Goal: Task Accomplishment & Management: Use online tool/utility

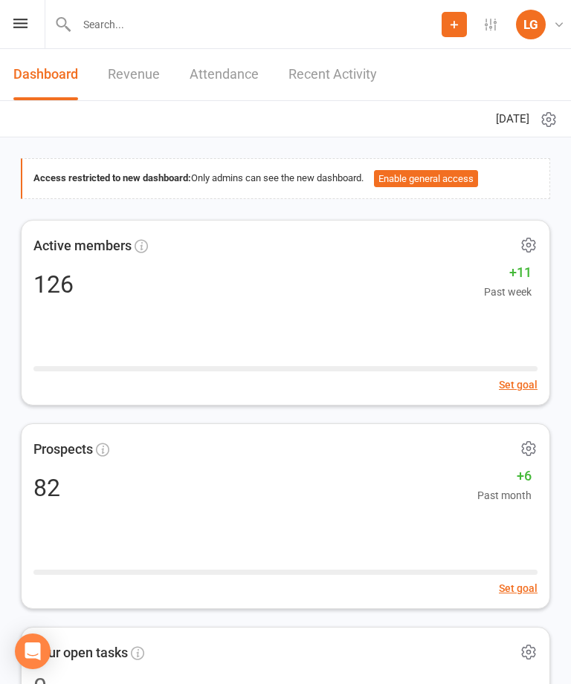
click at [23, 21] on icon at bounding box center [20, 24] width 14 height 10
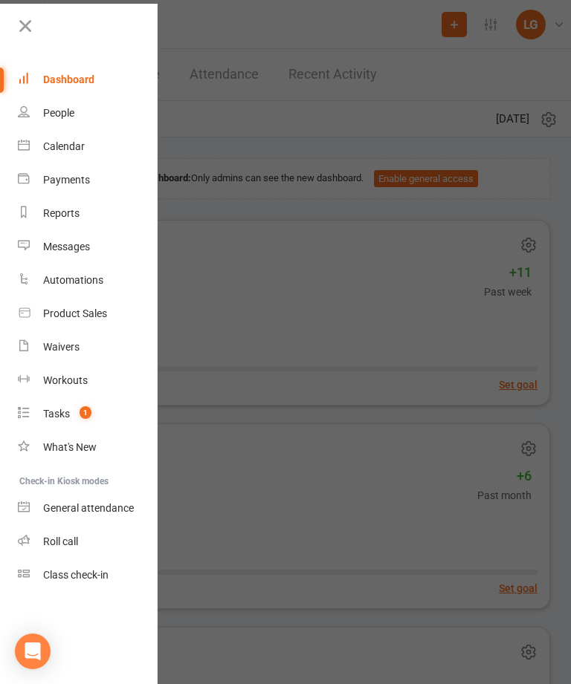
click at [27, 19] on icon at bounding box center [25, 26] width 21 height 21
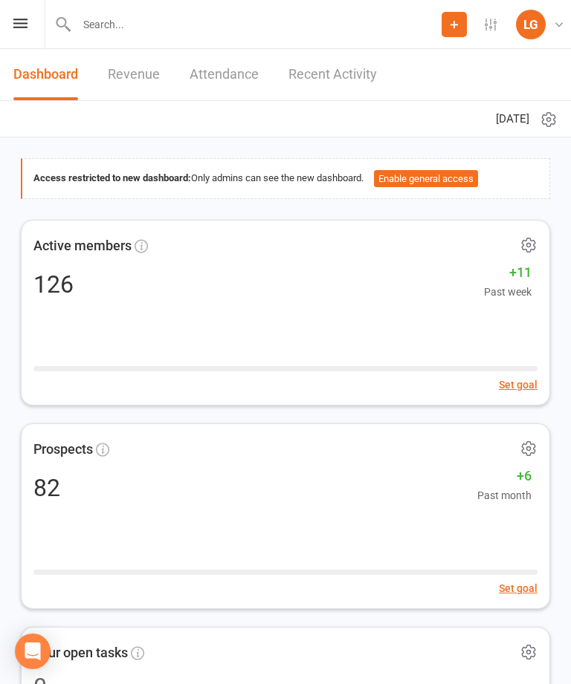
click at [23, 27] on icon at bounding box center [20, 24] width 14 height 10
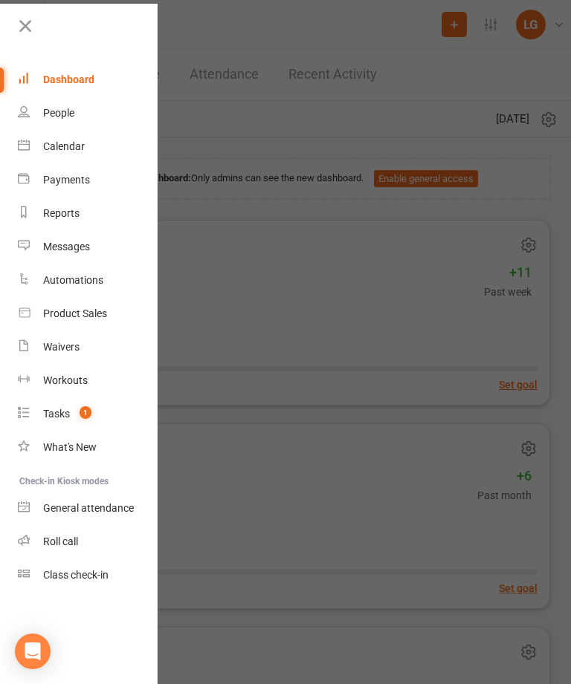
click at [88, 161] on link "Calendar" at bounding box center [88, 146] width 140 height 33
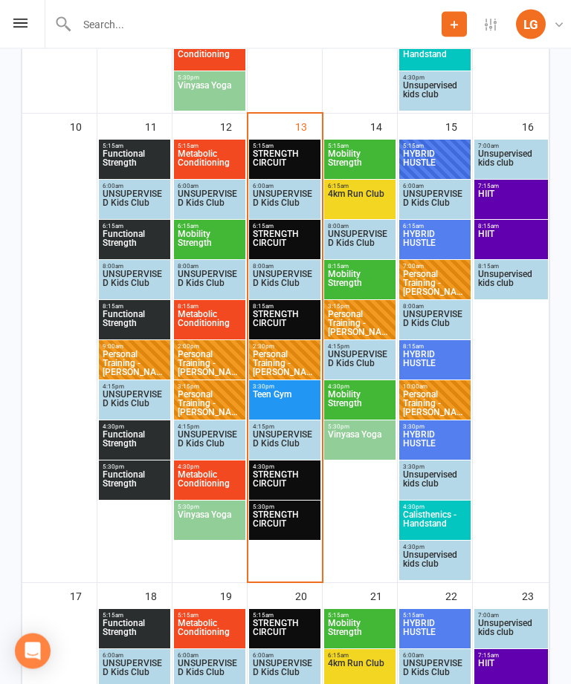
scroll to position [1149, 0]
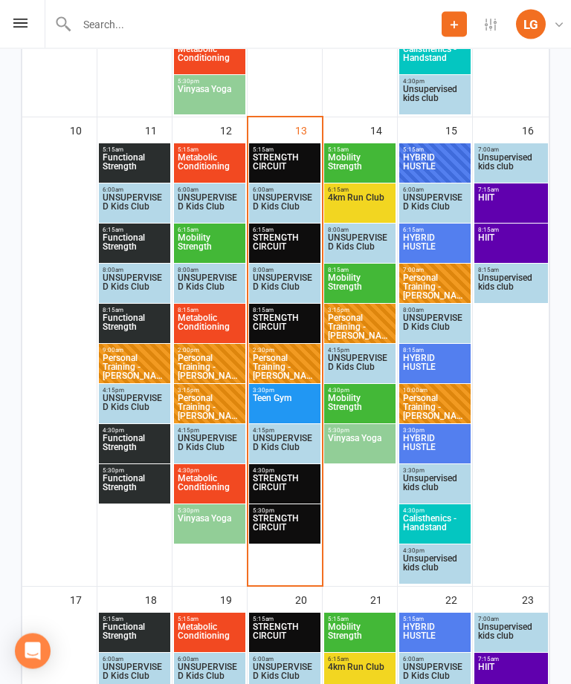
click at [291, 403] on span "Teen Gym" at bounding box center [284, 408] width 65 height 27
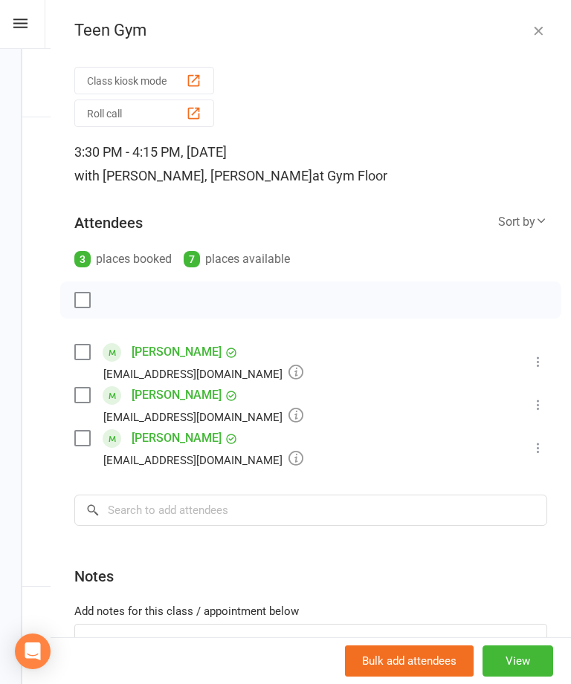
click at [545, 358] on icon at bounding box center [538, 361] width 15 height 15
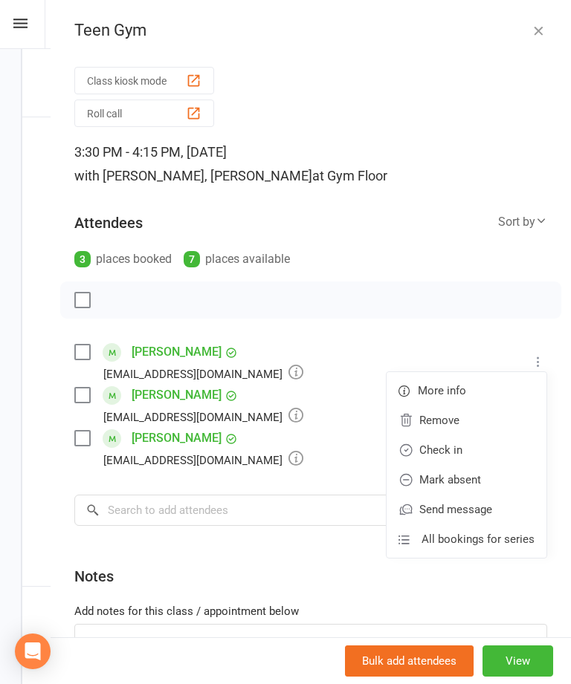
click at [493, 449] on link "Check in" at bounding box center [466, 450] width 160 height 30
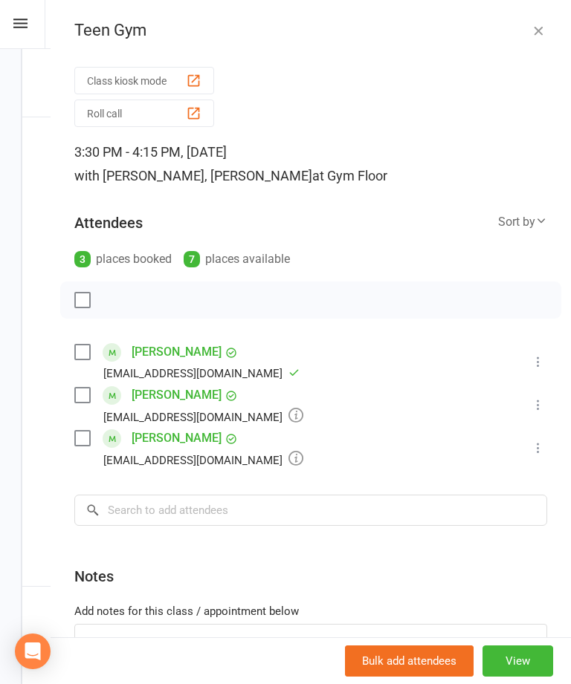
click at [550, 399] on div "Class kiosk mode Roll call 3:30 PM - 4:15 PM, Wednesday, August, 13, 2025 with …" at bounding box center [311, 405] width 520 height 686
click at [534, 404] on icon at bounding box center [538, 405] width 15 height 15
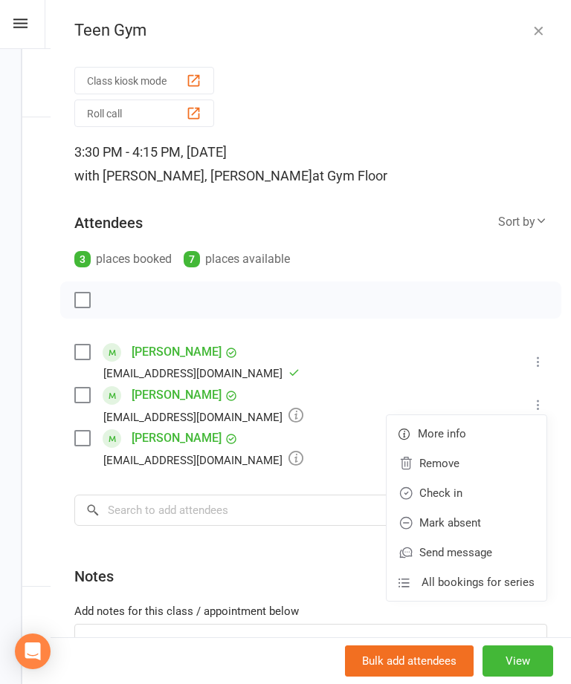
click at [511, 493] on link "Check in" at bounding box center [466, 494] width 160 height 30
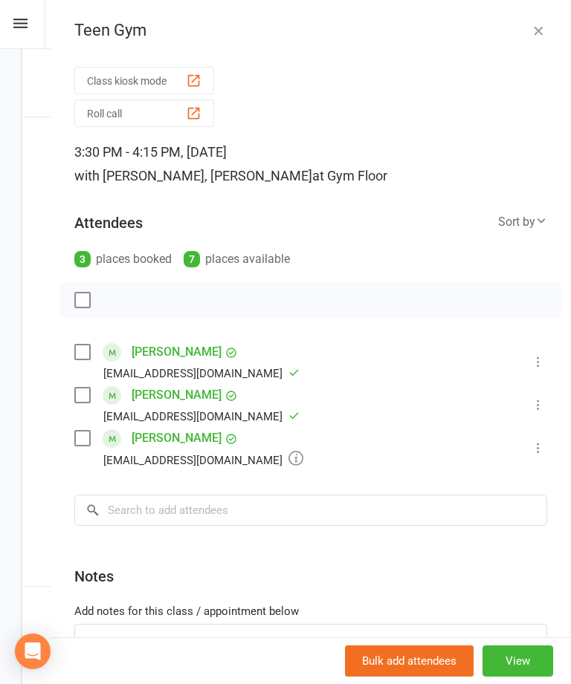
click at [543, 444] on icon at bounding box center [538, 448] width 15 height 15
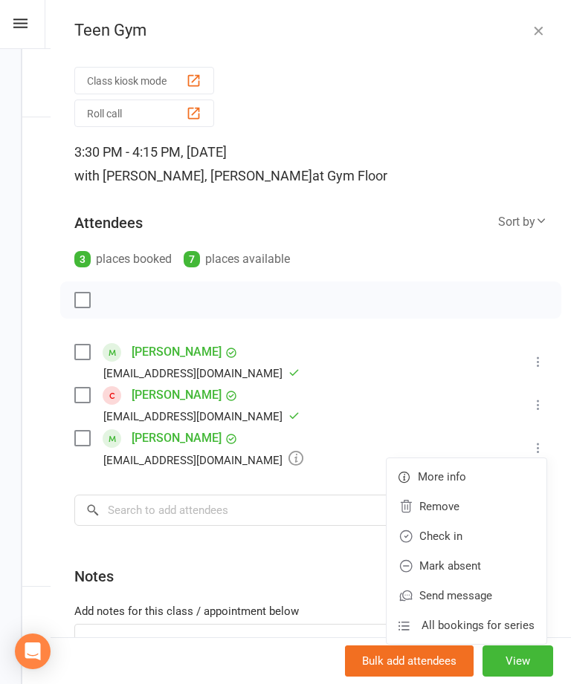
click at [490, 530] on link "Check in" at bounding box center [466, 537] width 160 height 30
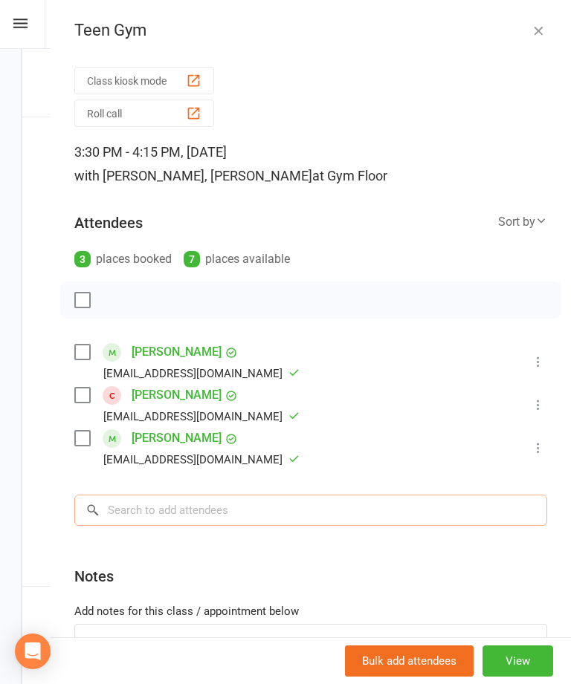
click at [355, 523] on input "search" at bounding box center [310, 510] width 473 height 31
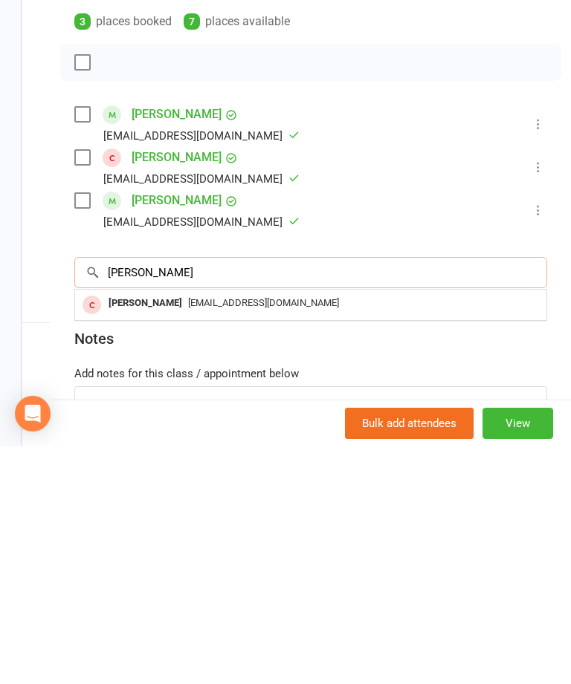
type input "Rory"
click at [449, 531] on div "jocox07@yahoo.com.au" at bounding box center [310, 542] width 459 height 22
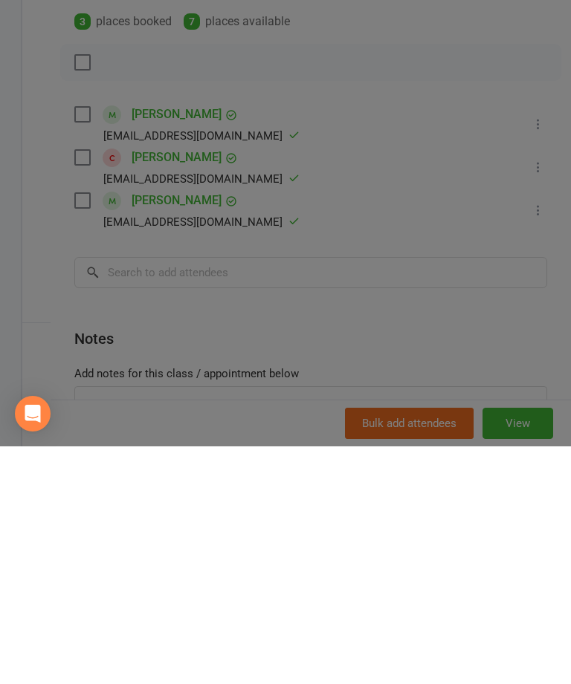
scroll to position [1413, 0]
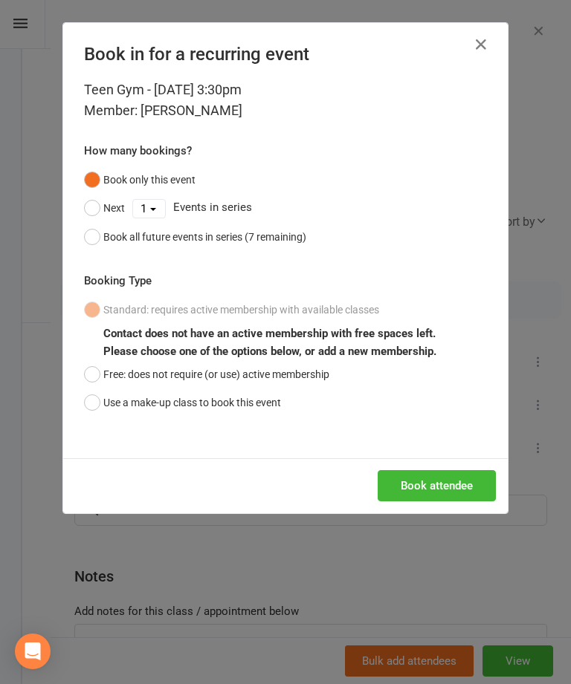
click at [485, 42] on icon "button" at bounding box center [481, 45] width 18 height 18
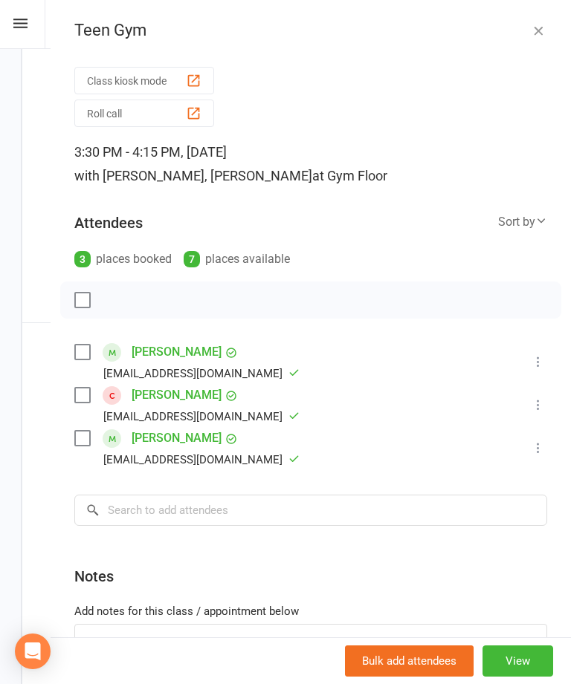
click at [539, 28] on icon "button" at bounding box center [538, 30] width 15 height 15
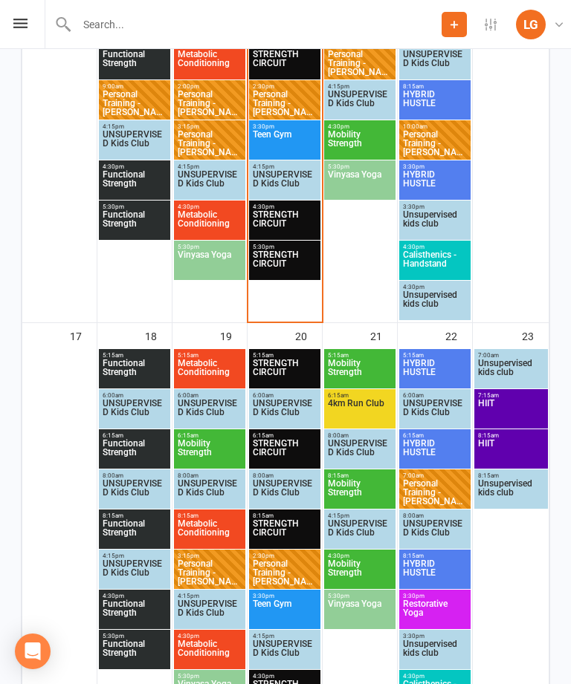
click at [294, 219] on span "STRENGTH CIRCUIT" at bounding box center [284, 223] width 65 height 27
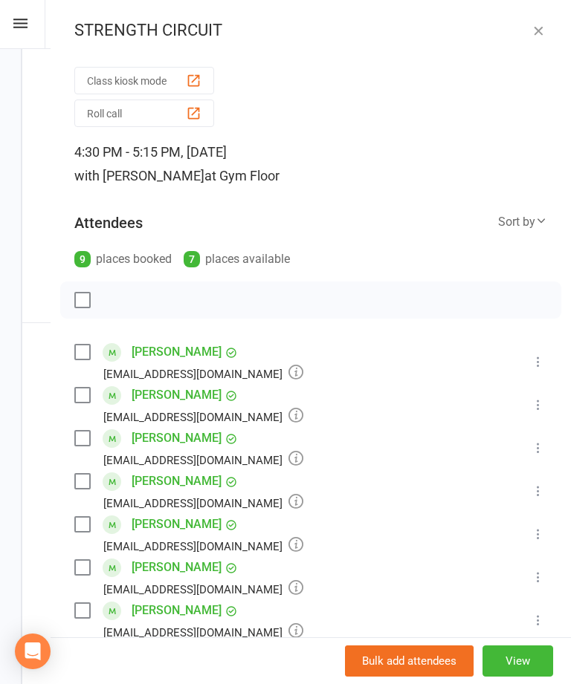
scroll to position [-1, 0]
click at [542, 29] on icon "button" at bounding box center [538, 30] width 15 height 15
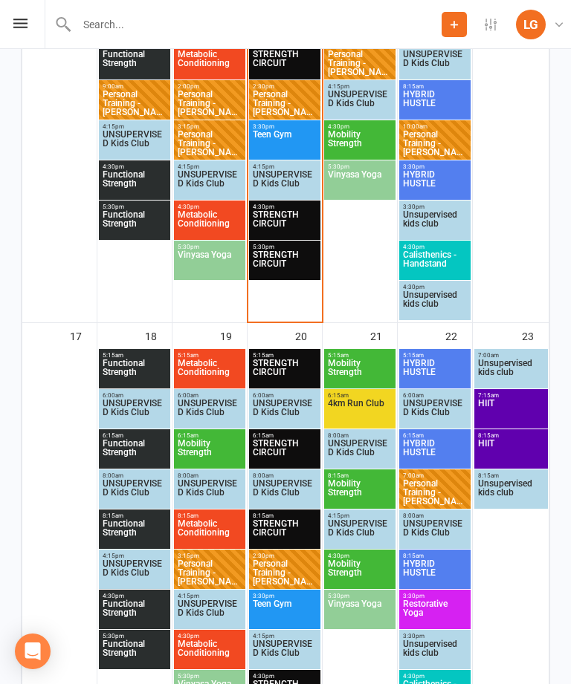
click at [283, 271] on span "STRENGTH CIRCUIT" at bounding box center [284, 263] width 65 height 27
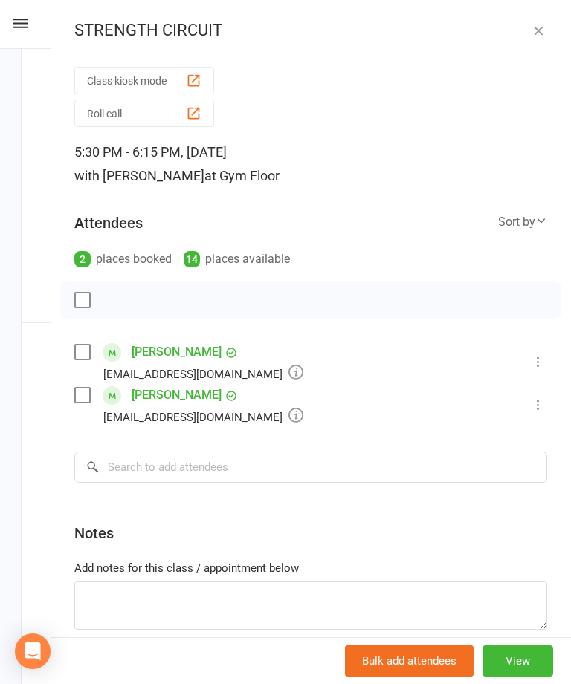
click at [545, 26] on icon "button" at bounding box center [538, 30] width 15 height 15
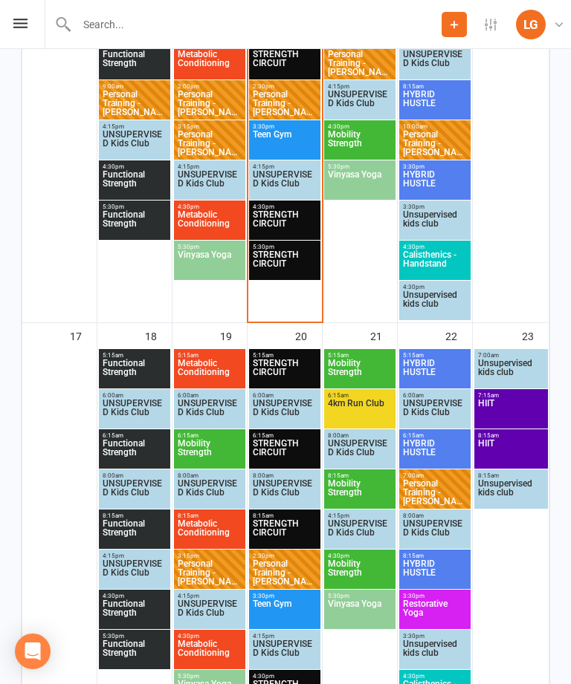
click at [289, 217] on span "STRENGTH CIRCUIT" at bounding box center [284, 223] width 65 height 27
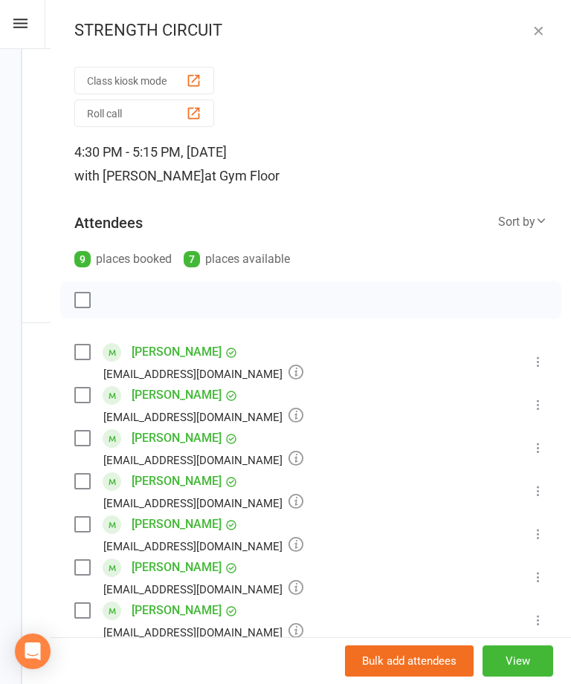
click at [539, 32] on icon "button" at bounding box center [538, 30] width 15 height 15
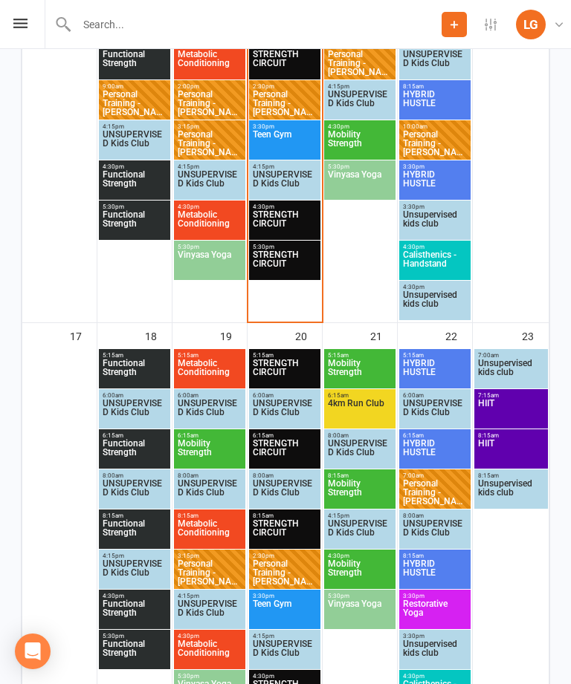
click at [283, 223] on span "STRENGTH CIRCUIT" at bounding box center [284, 223] width 65 height 27
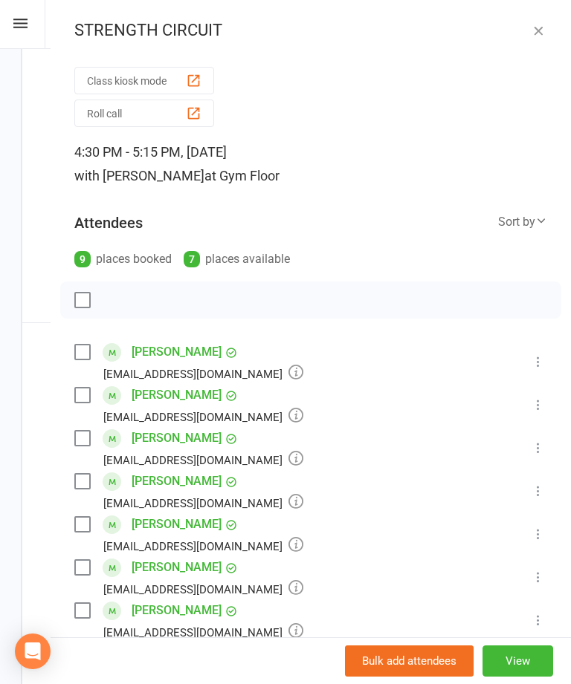
click at [543, 32] on icon "button" at bounding box center [538, 30] width 15 height 15
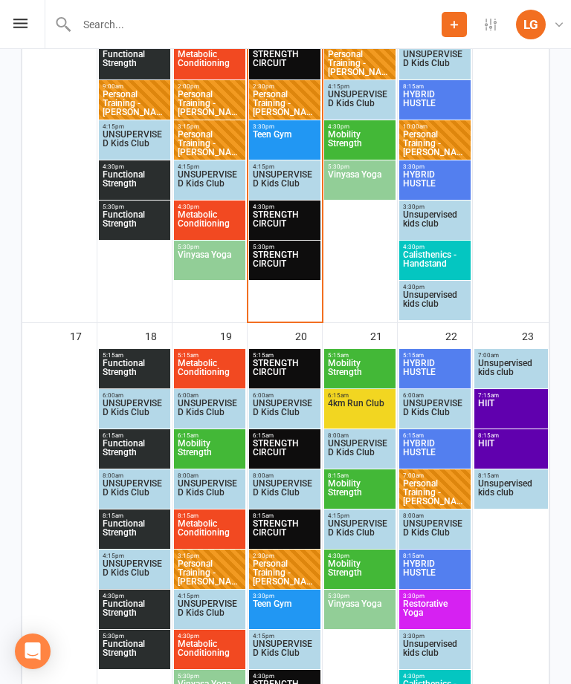
click at [283, 250] on span "STRENGTH CIRCUIT" at bounding box center [284, 263] width 65 height 27
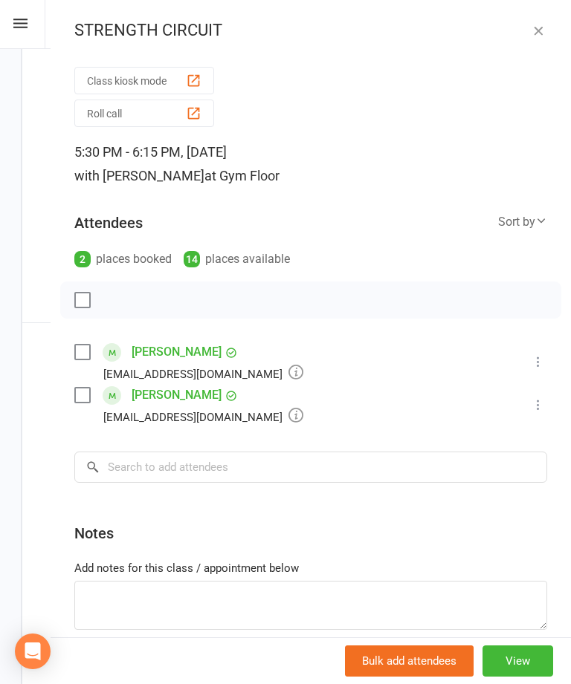
click at [546, 29] on button "button" at bounding box center [538, 31] width 18 height 18
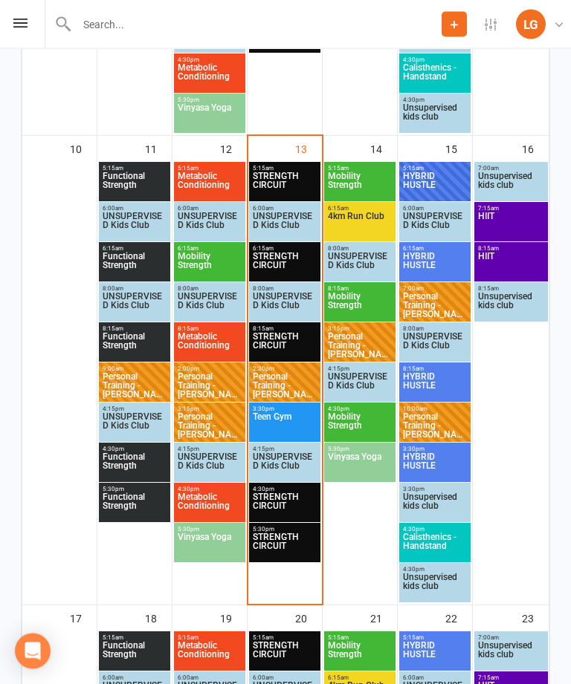
scroll to position [1130, 0]
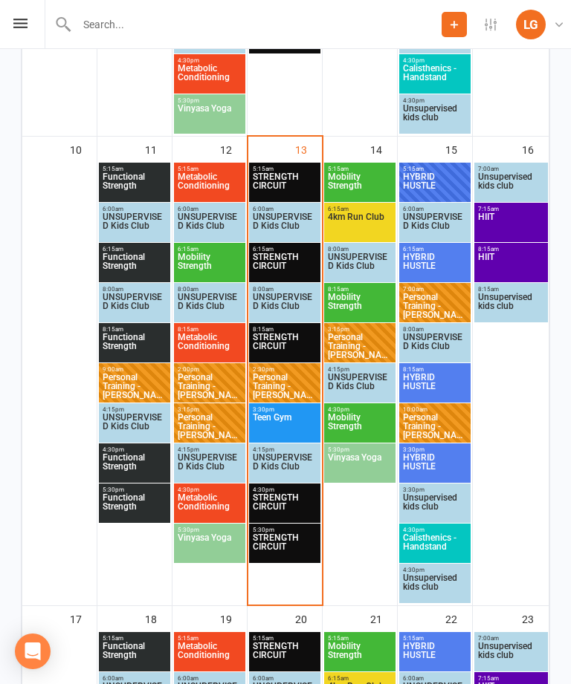
click at [375, 177] on span "Mobility Strength" at bounding box center [359, 185] width 65 height 27
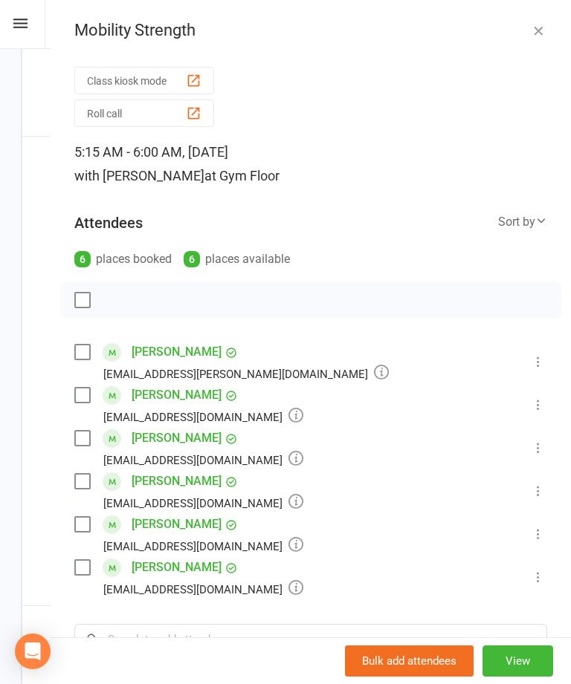
click at [539, 1] on div "Mobility Strength Class kiosk mode Roll call 5:15 AM - 6:00 AM, [DATE] with [PE…" at bounding box center [311, 342] width 520 height 684
click at [544, 16] on div "Mobility Strength Class kiosk mode Roll call 5:15 AM - 6:00 AM, [DATE] with [PE…" at bounding box center [311, 342] width 520 height 684
click at [541, 27] on icon "button" at bounding box center [538, 30] width 15 height 15
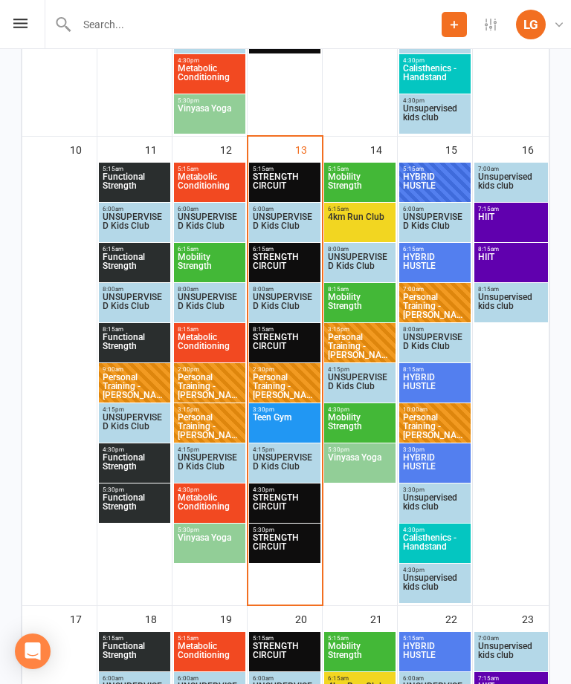
click at [360, 235] on span "4km Run Club" at bounding box center [359, 226] width 65 height 27
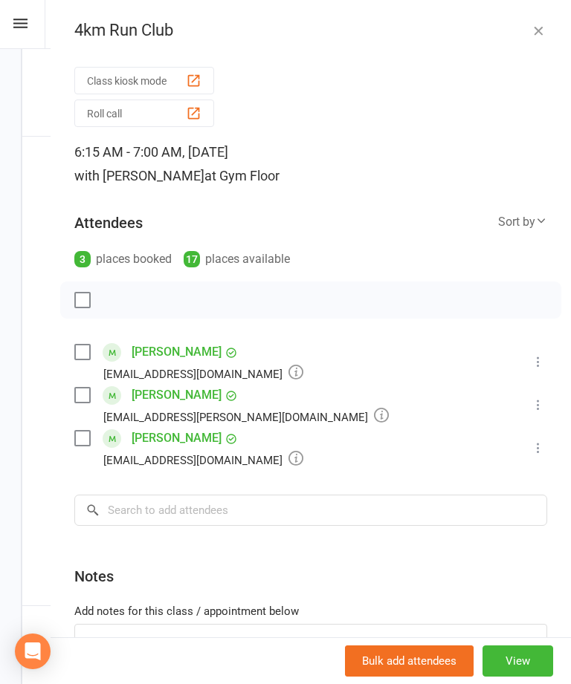
click at [545, 31] on button "button" at bounding box center [538, 31] width 18 height 18
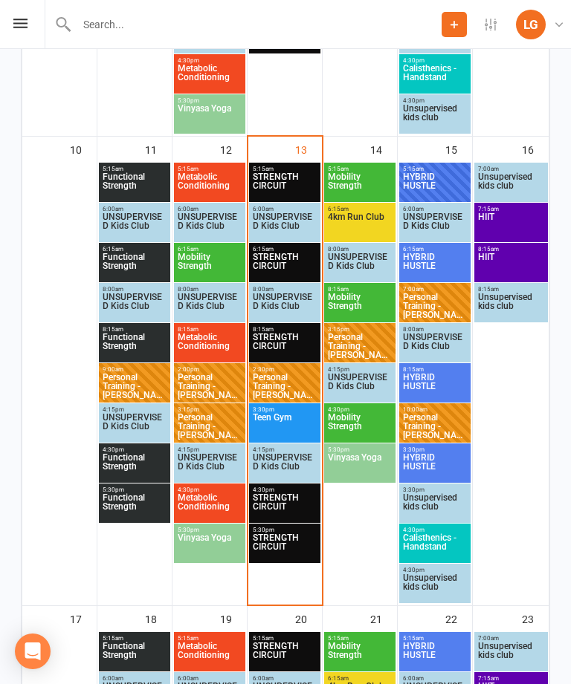
click at [431, 166] on span "5:15am - 6:00am" at bounding box center [434, 169] width 65 height 7
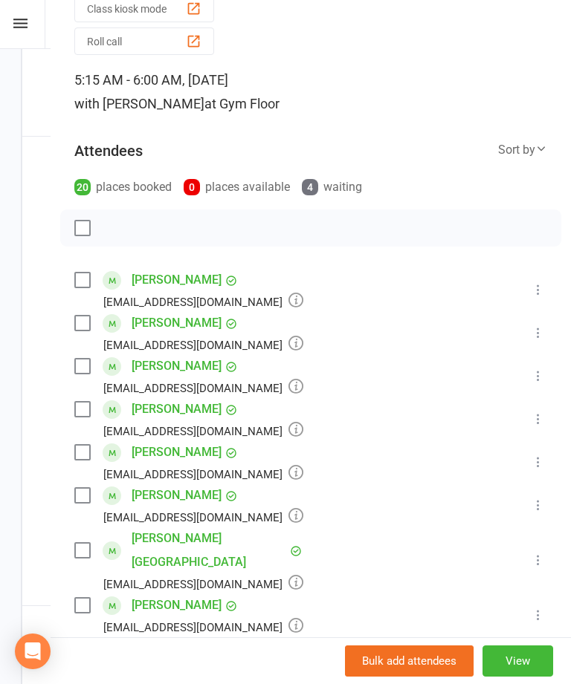
scroll to position [13, 0]
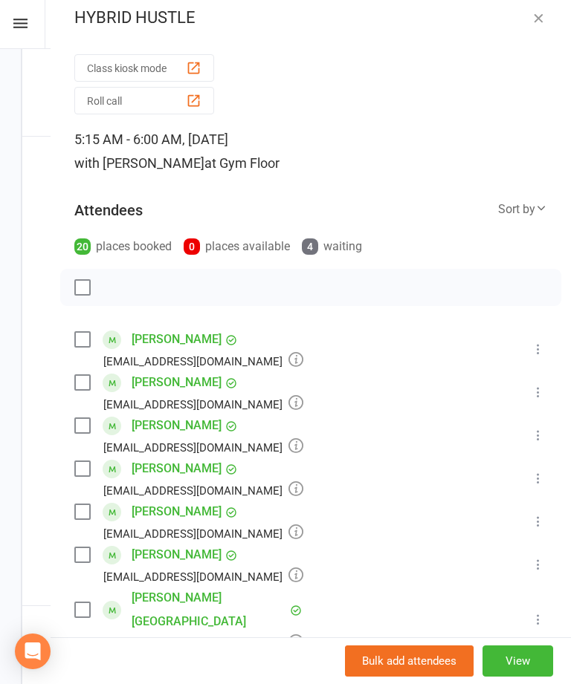
click at [539, 22] on icon "button" at bounding box center [538, 17] width 15 height 15
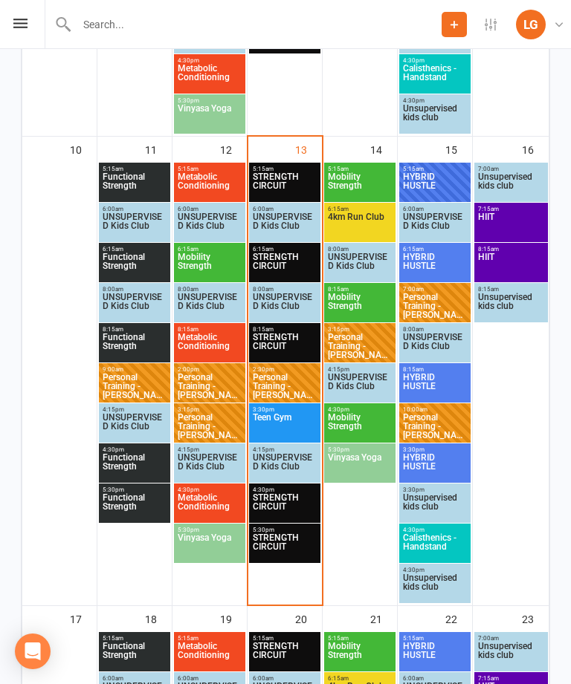
click at [441, 257] on span "HYBRID HUSTLE" at bounding box center [434, 266] width 65 height 27
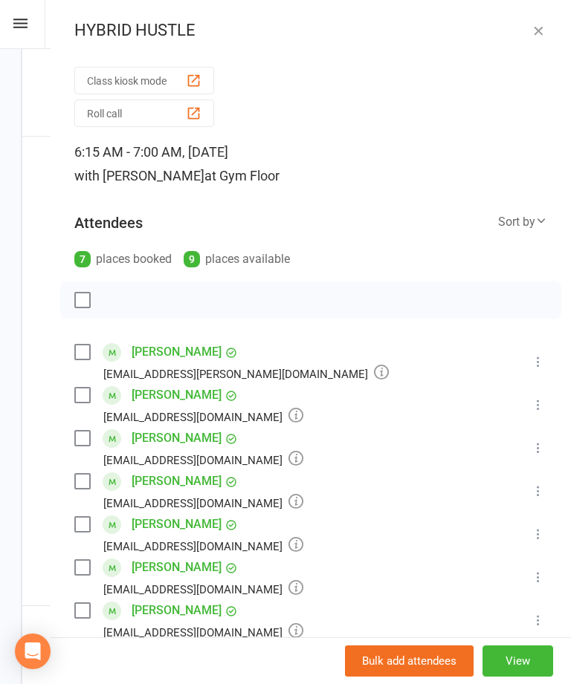
click at [539, 29] on icon "button" at bounding box center [538, 30] width 15 height 15
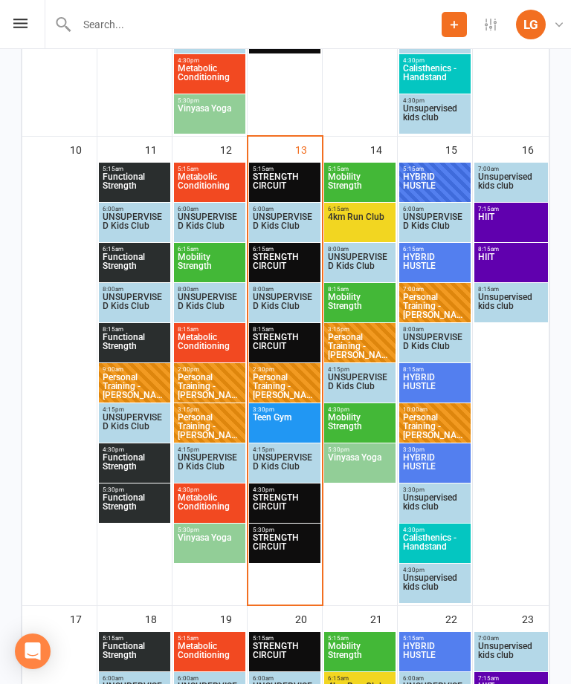
click at [441, 375] on span "HYBRID HUSTLE" at bounding box center [434, 386] width 65 height 27
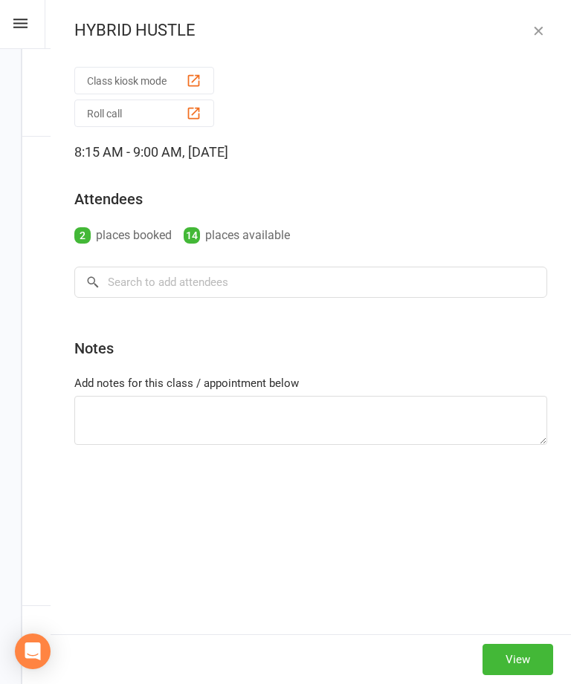
click at [543, 31] on icon "button" at bounding box center [538, 30] width 15 height 15
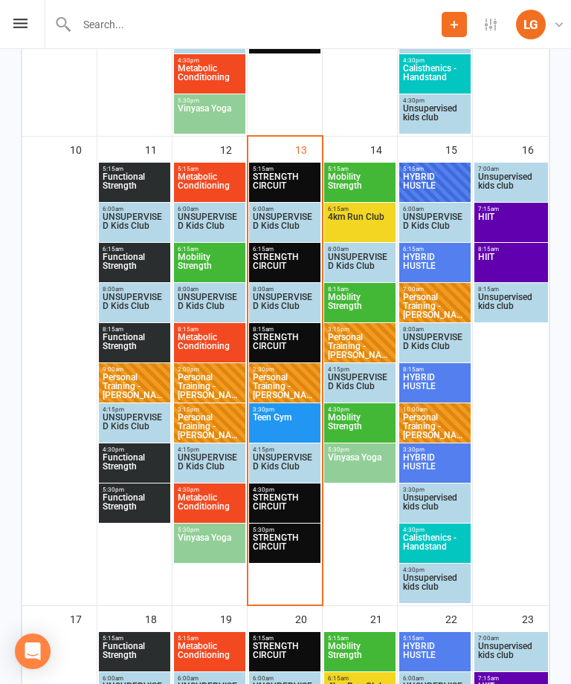
click at [274, 504] on span "STRENGTH CIRCUIT" at bounding box center [284, 506] width 65 height 27
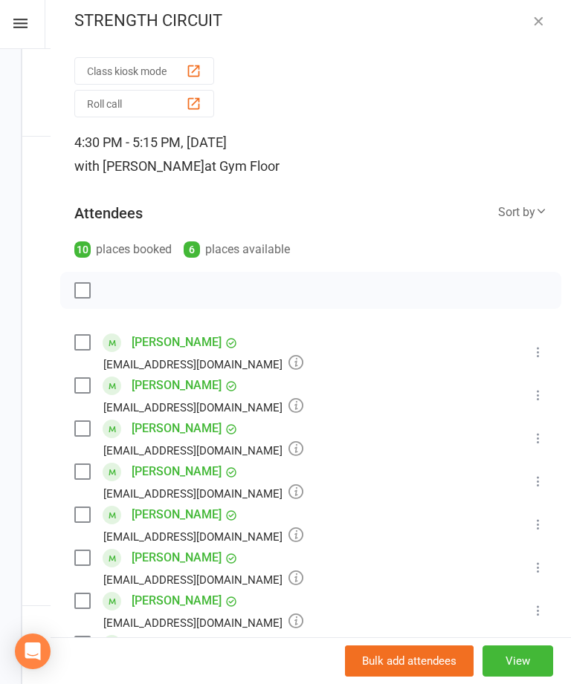
scroll to position [11, 0]
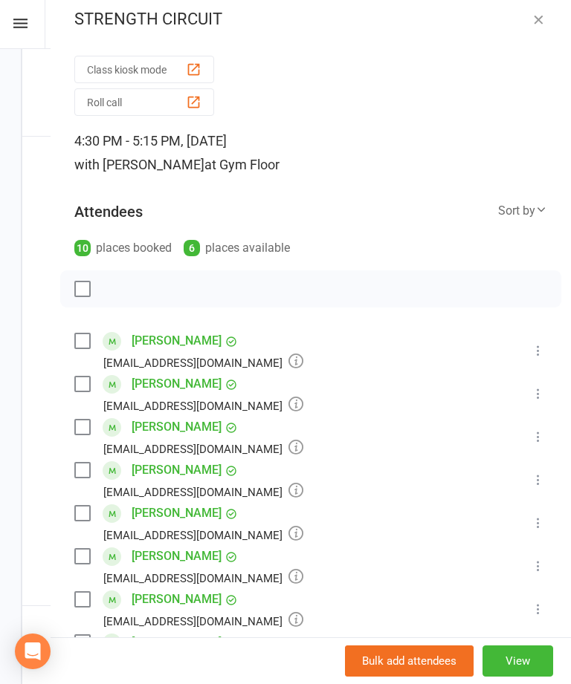
click at [546, 22] on button "button" at bounding box center [538, 19] width 18 height 18
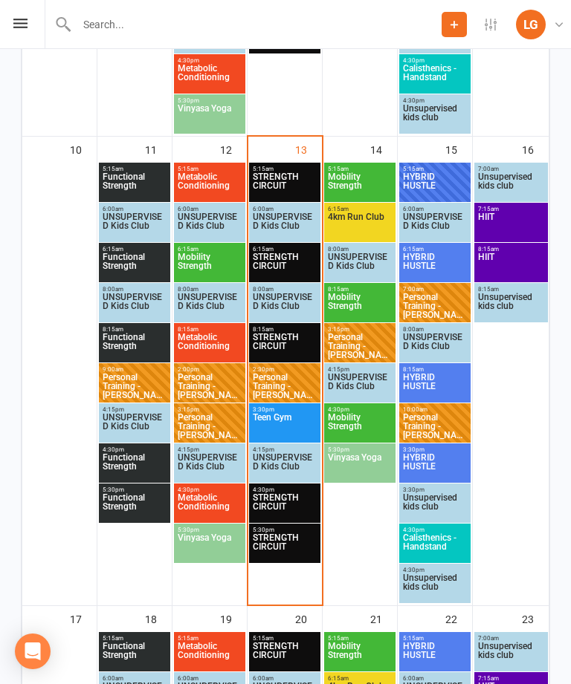
click at [295, 540] on span "STRENGTH CIRCUIT" at bounding box center [284, 547] width 65 height 27
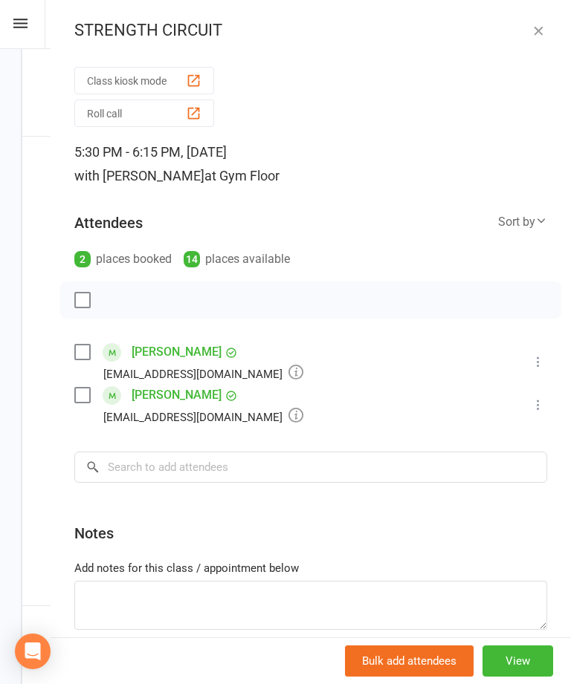
click at [545, 24] on button "button" at bounding box center [538, 31] width 18 height 18
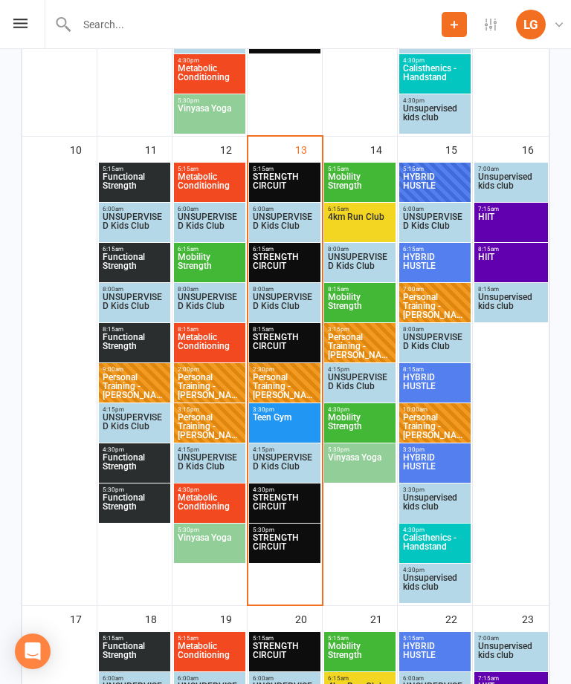
click at [297, 503] on span "STRENGTH CIRCUIT" at bounding box center [284, 506] width 65 height 27
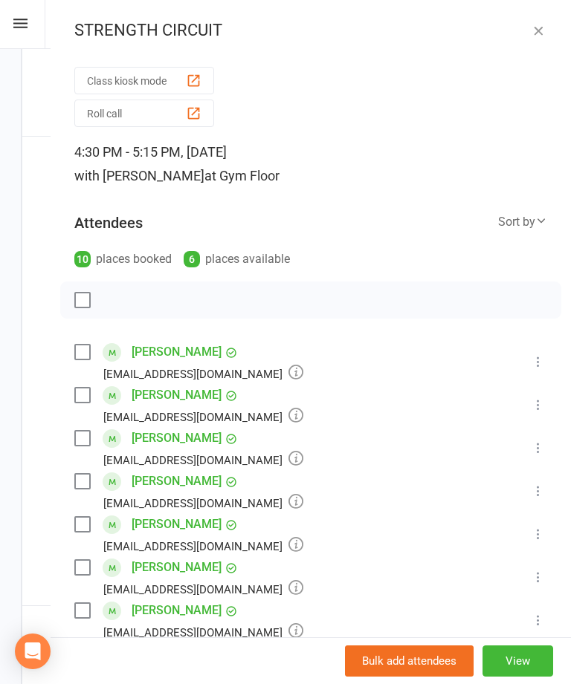
click at [195, 84] on div "button" at bounding box center [194, 81] width 16 height 16
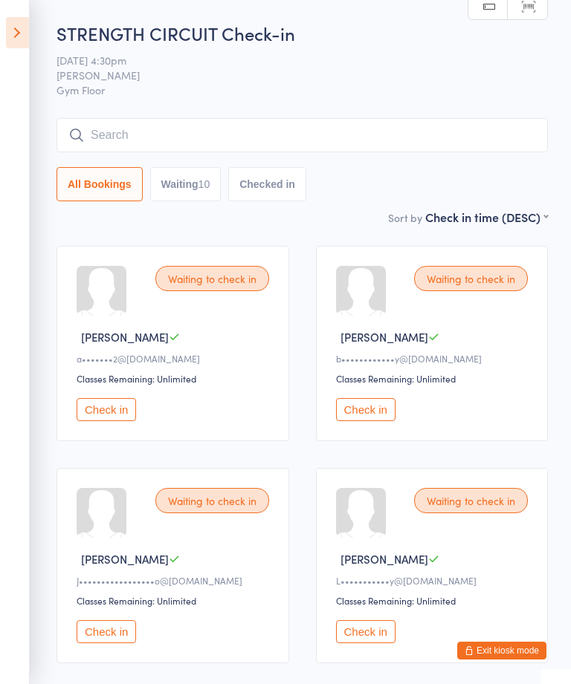
click at [499, 645] on button "Exit kiosk mode" at bounding box center [501, 651] width 89 height 18
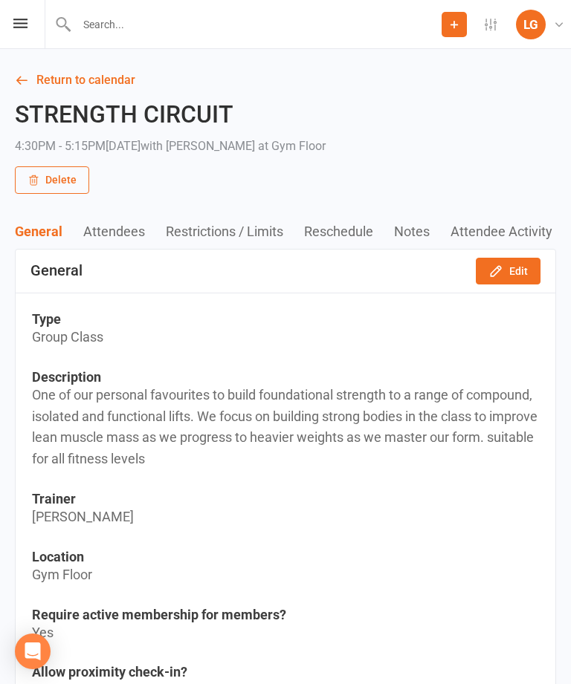
click at [33, 25] on div "Prospect Member Non-attending contact Class / event Appointment Task Membership…" at bounding box center [285, 24] width 571 height 49
click at [39, 17] on div "Prospect Member Non-attending contact Class / event Appointment Task Membership…" at bounding box center [285, 24] width 571 height 49
click at [15, 33] on div "Prospect Member Non-attending contact Class / event Appointment Task Membership…" at bounding box center [285, 24] width 571 height 49
click at [24, 38] on div "Prospect Member Non-attending contact Class / event Appointment Task Membership…" at bounding box center [285, 24] width 571 height 49
click at [17, 19] on icon at bounding box center [20, 24] width 14 height 10
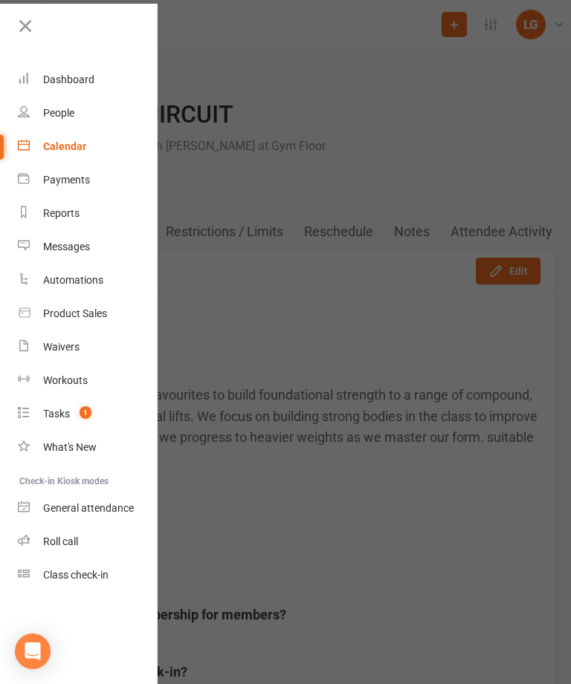
click at [99, 347] on link "Waivers" at bounding box center [88, 347] width 140 height 33
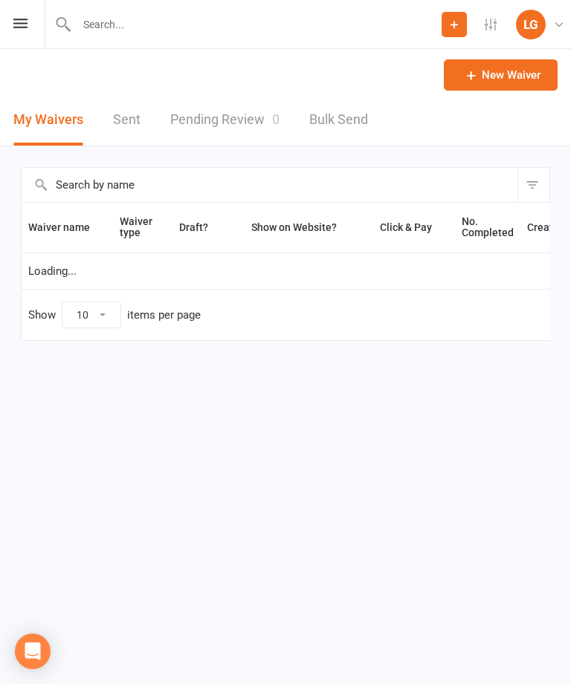
select select "100"
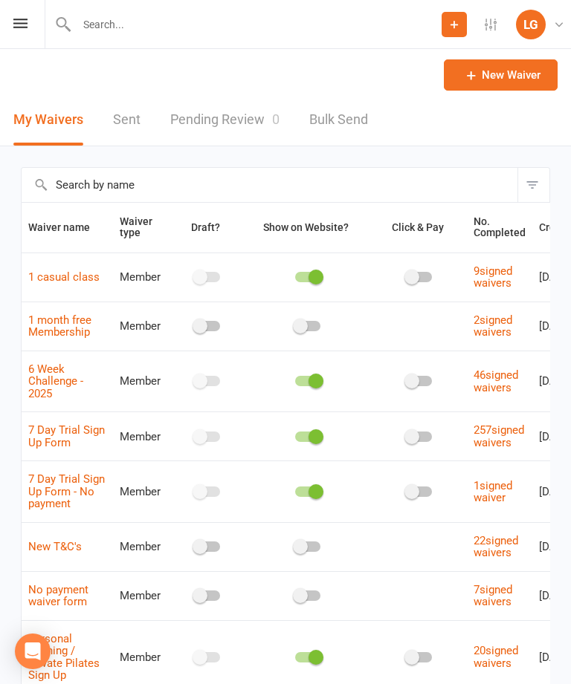
click at [16, 40] on div "Prospect Member Non-attending contact Class / event Appointment Task Membership…" at bounding box center [285, 24] width 571 height 49
click at [33, 22] on div "Prospect Member Non-attending contact Class / event Appointment Task Membership…" at bounding box center [285, 24] width 571 height 49
click at [21, 16] on div "Prospect Member Non-attending contact Class / event Appointment Task Membership…" at bounding box center [285, 24] width 571 height 49
click at [25, 24] on icon at bounding box center [20, 24] width 14 height 10
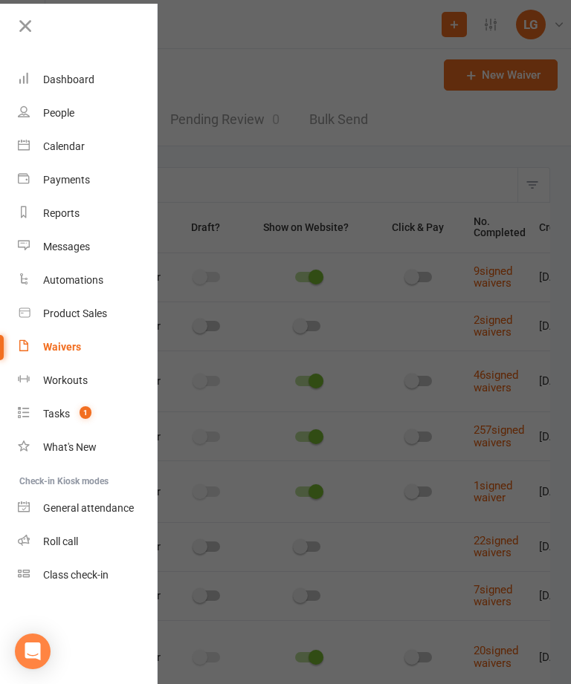
click at [94, 154] on link "Calendar" at bounding box center [88, 146] width 140 height 33
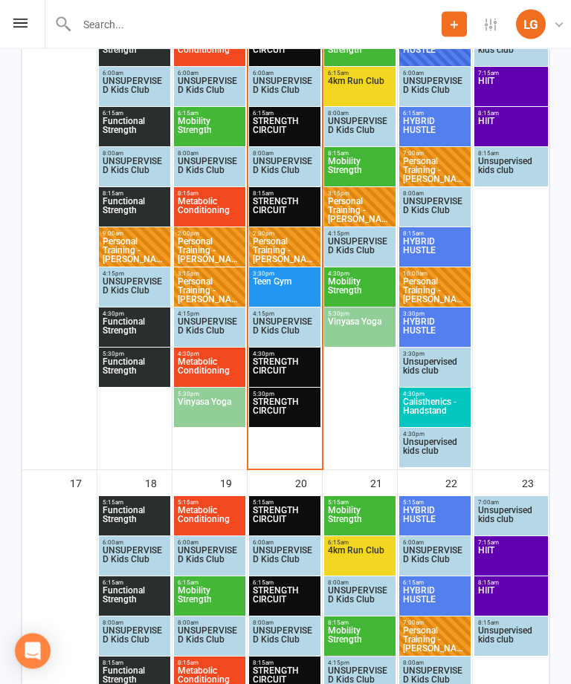
scroll to position [1266, 0]
click at [291, 370] on span "STRENGTH CIRCUIT" at bounding box center [284, 370] width 65 height 27
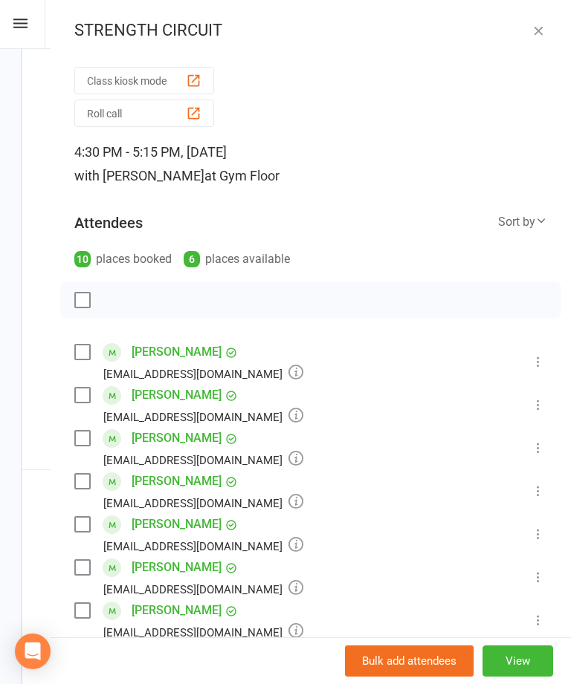
click at [195, 72] on button "Class kiosk mode" at bounding box center [144, 80] width 140 height 27
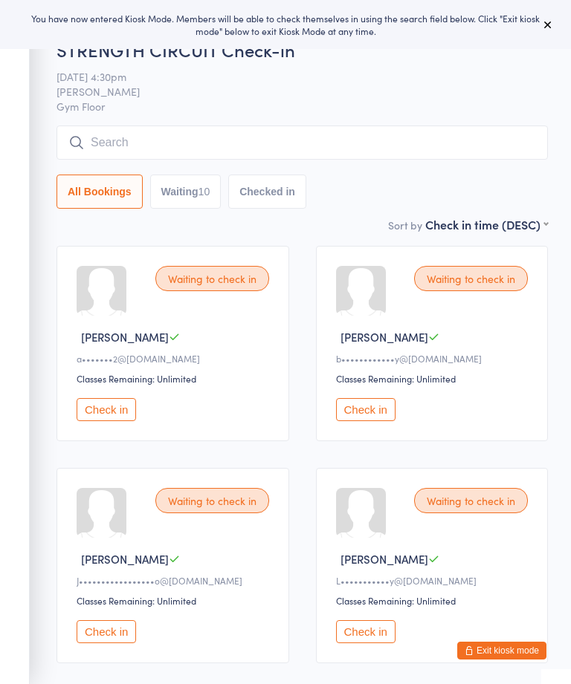
click at [451, 139] on input "search" at bounding box center [301, 143] width 491 height 34
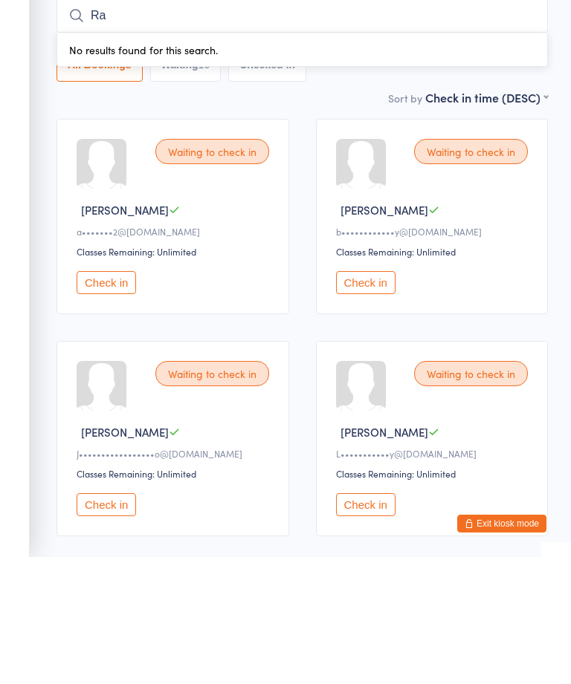
type input "R"
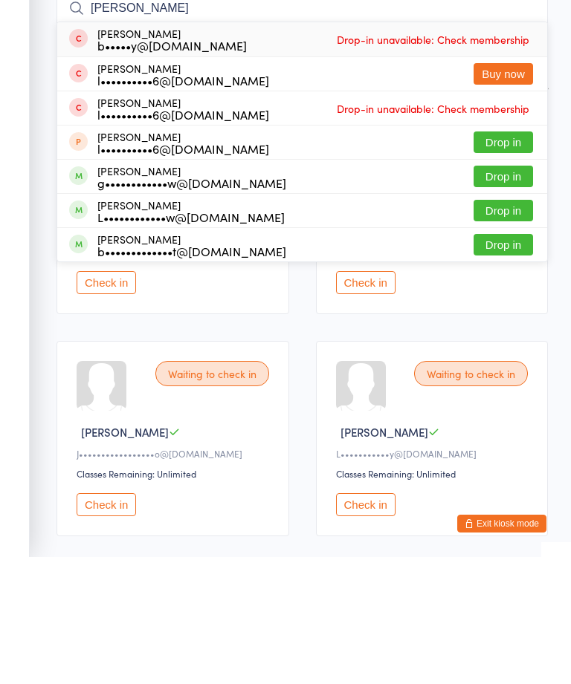
type input "Brad"
click at [514, 361] on button "Drop in" at bounding box center [502, 372] width 59 height 22
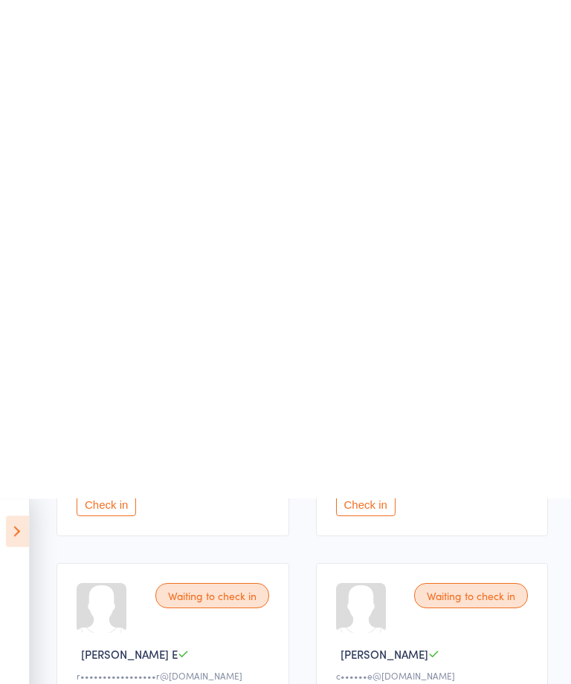
scroll to position [626, 0]
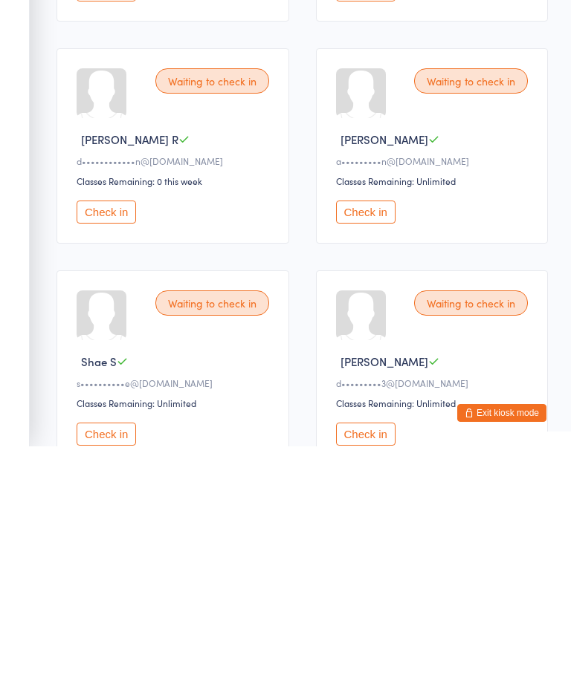
click at [372, 438] on button "Check in" at bounding box center [365, 449] width 59 height 23
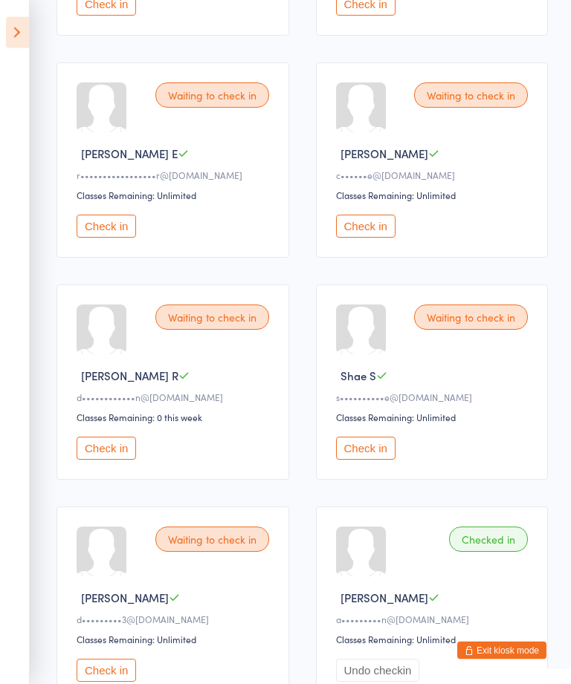
click at [366, 239] on button "Check in" at bounding box center [365, 226] width 59 height 23
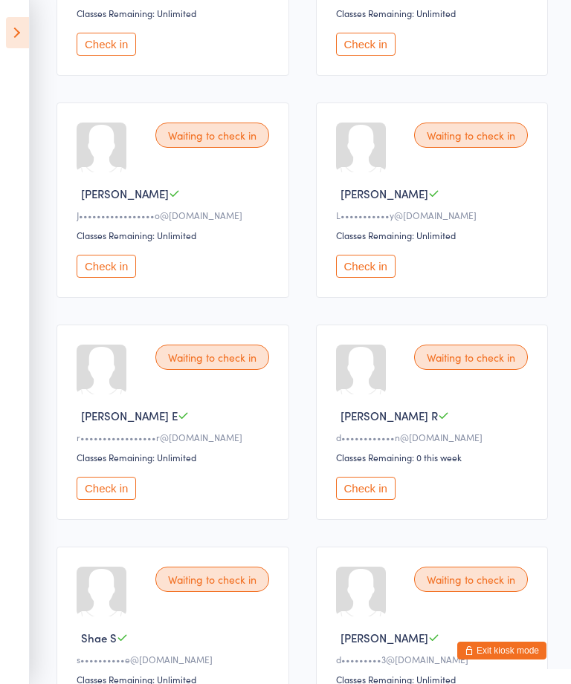
scroll to position [370, 0]
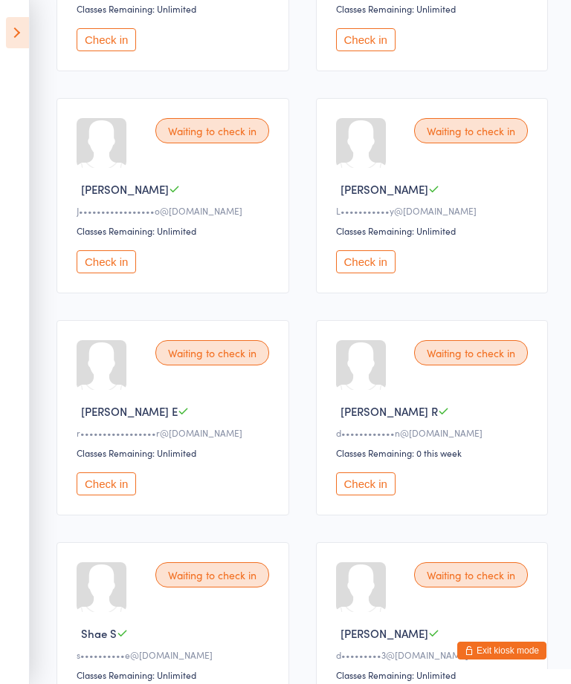
click at [363, 269] on button "Check in" at bounding box center [365, 261] width 59 height 23
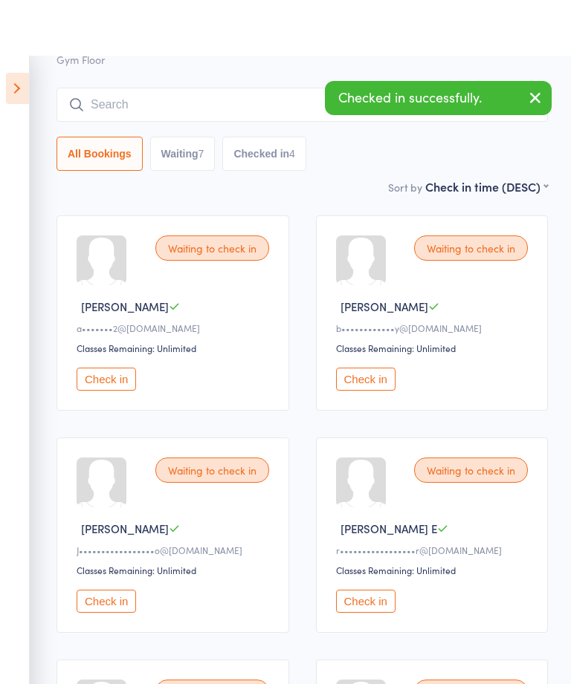
scroll to position [0, 0]
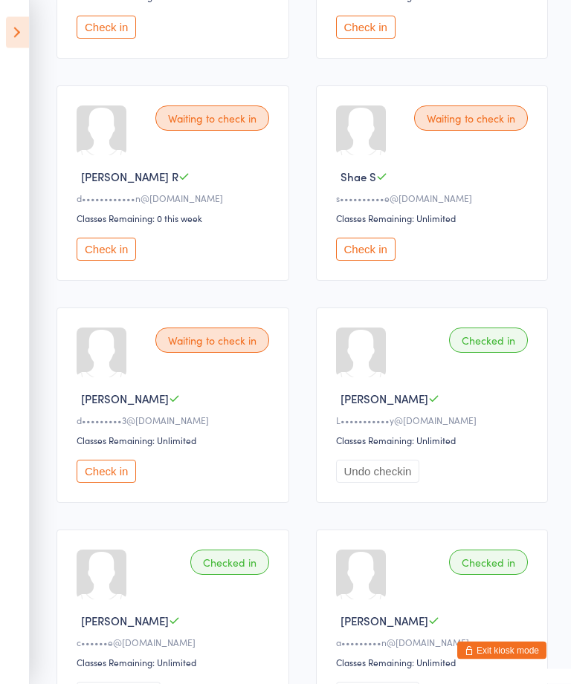
click at [117, 484] on button "Check in" at bounding box center [106, 472] width 59 height 23
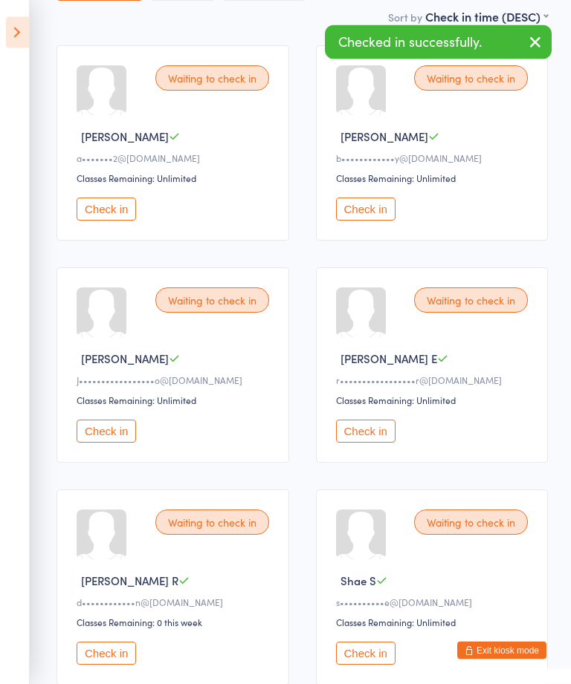
scroll to position [201, 0]
click at [89, 209] on button "Check in" at bounding box center [106, 209] width 59 height 23
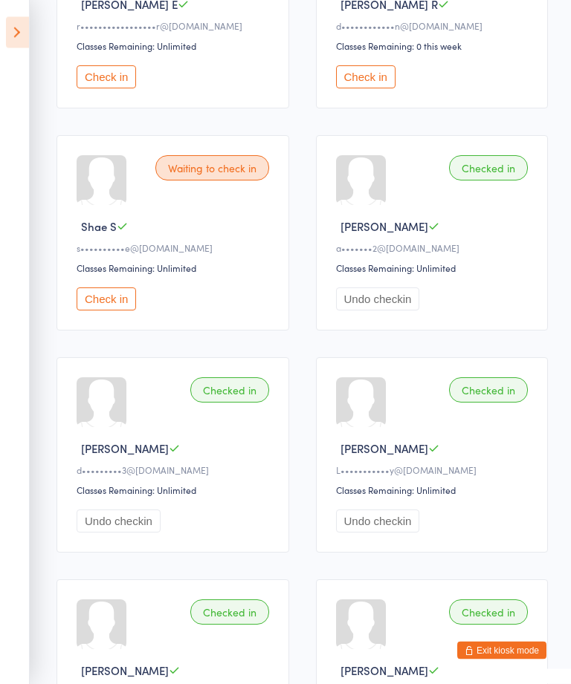
scroll to position [555, 0]
click at [377, 88] on button "Check in" at bounding box center [365, 76] width 59 height 23
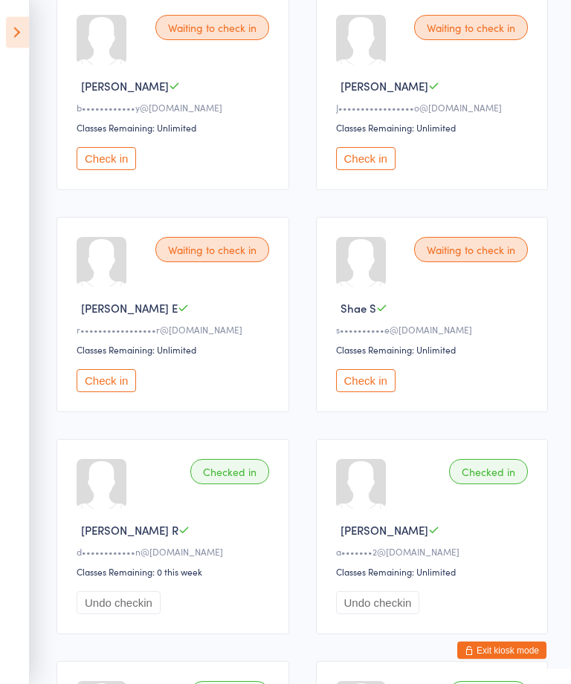
scroll to position [252, 0]
click at [99, 151] on div "Waiting to check in Laura B b••••••••••••y@gmail.com Classes Remaining: Unlimit…" at bounding box center [172, 91] width 233 height 195
click at [104, 164] on button "Check in" at bounding box center [106, 157] width 59 height 23
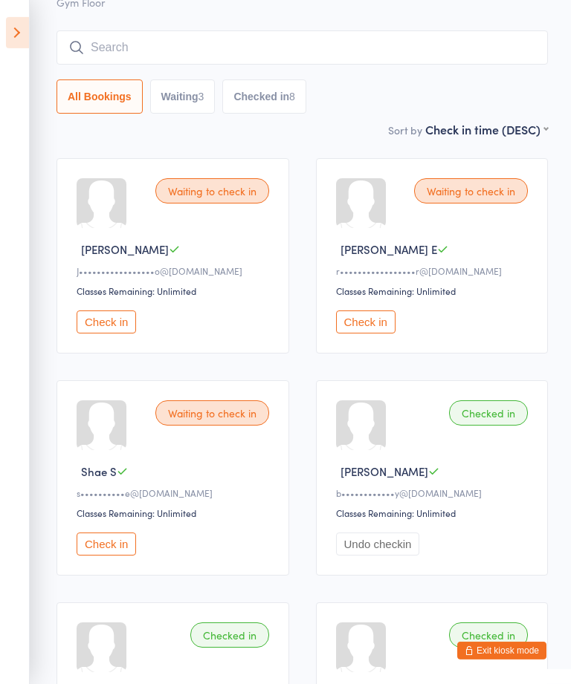
scroll to position [93, 0]
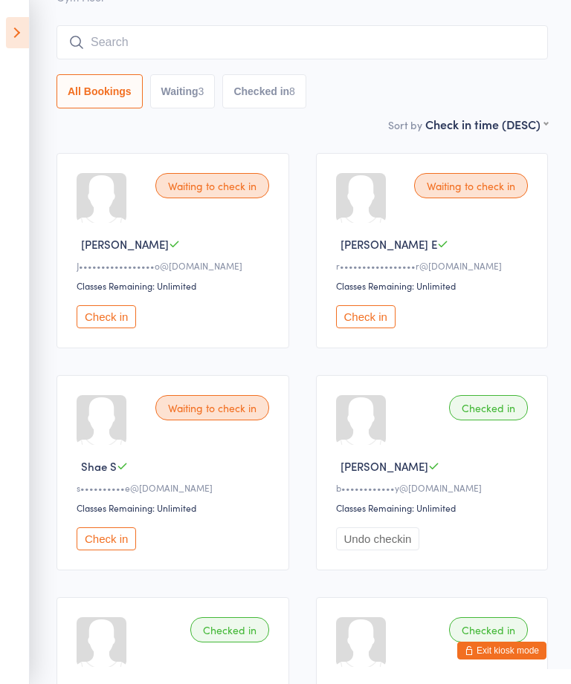
click at [19, 42] on icon at bounding box center [17, 32] width 23 height 31
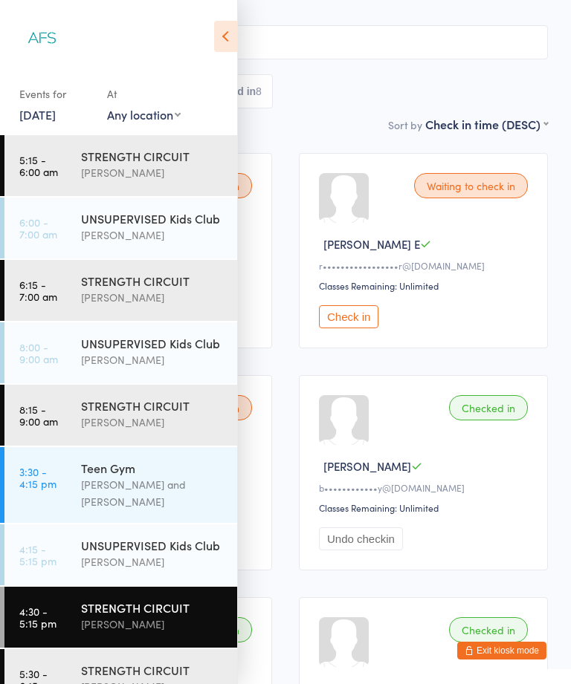
click at [129, 662] on div "STRENGTH CIRCUIT" at bounding box center [152, 670] width 143 height 16
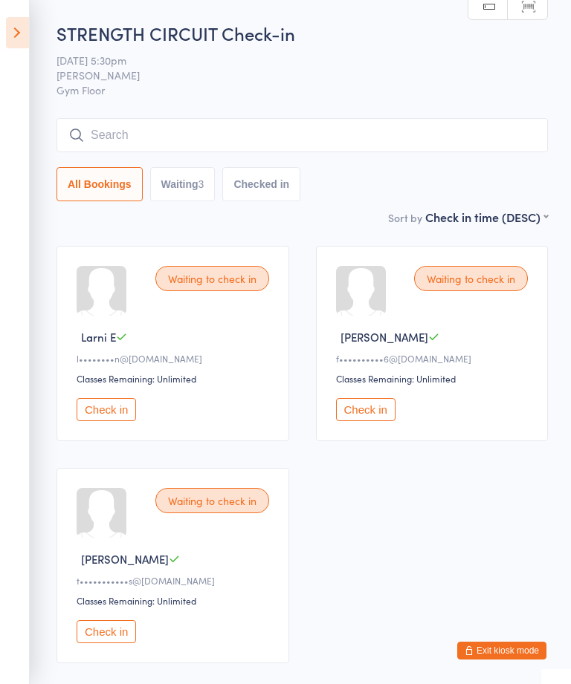
click at [23, 25] on icon at bounding box center [17, 32] width 23 height 31
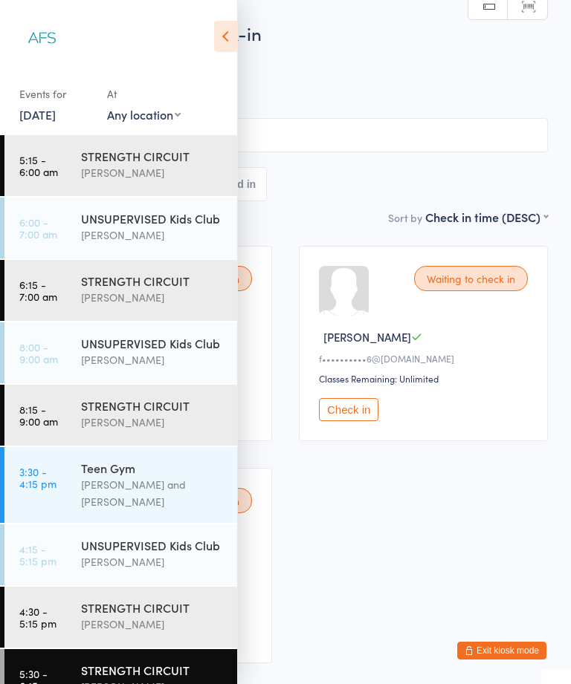
click at [140, 621] on div "STRENGTH CIRCUIT Wil barker" at bounding box center [159, 616] width 156 height 59
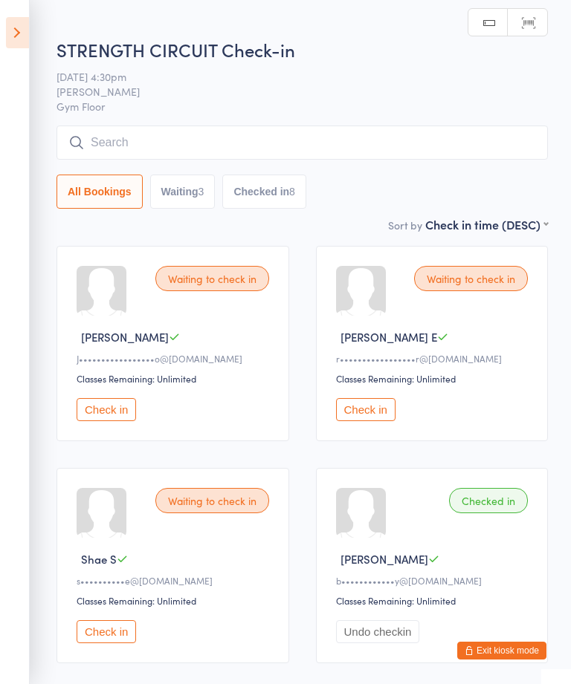
click at [383, 421] on button "Check in" at bounding box center [365, 409] width 59 height 23
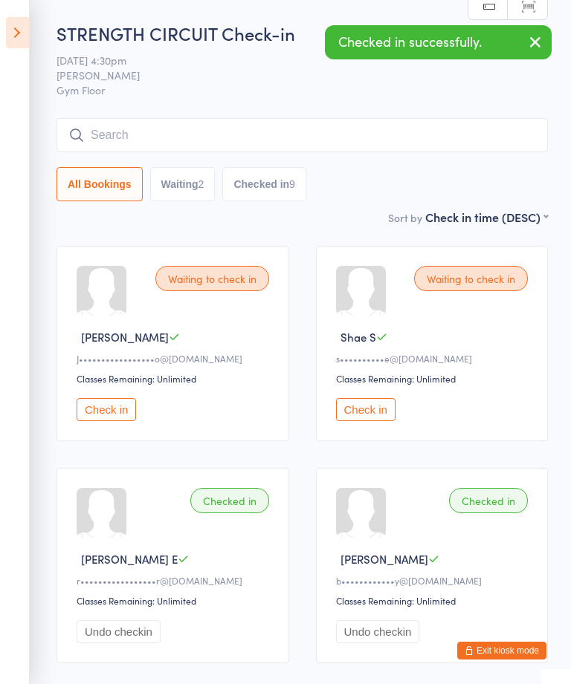
click at [389, 421] on button "Check in" at bounding box center [365, 409] width 59 height 23
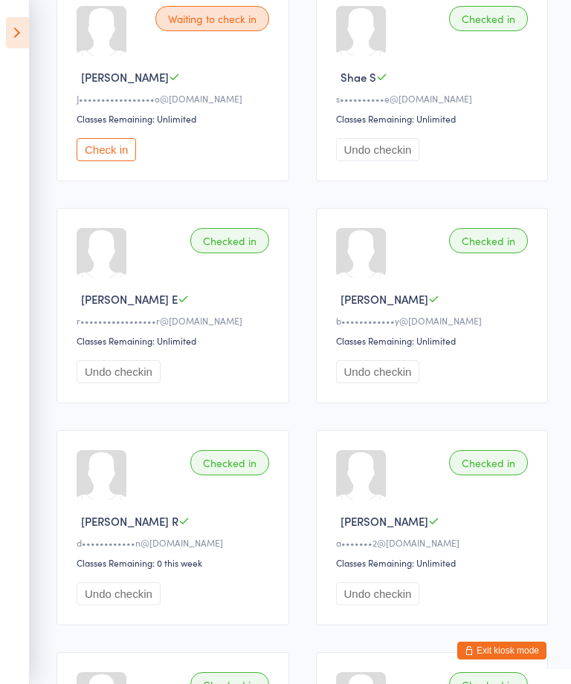
scroll to position [262, 0]
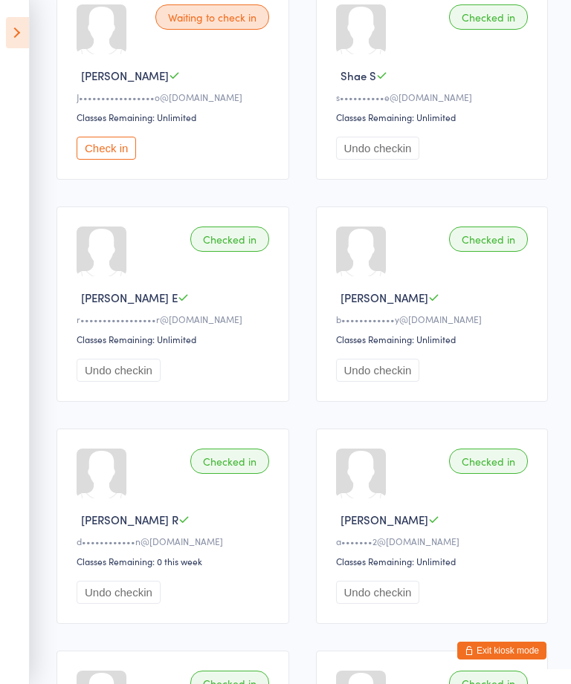
click at [16, 41] on icon at bounding box center [17, 32] width 23 height 31
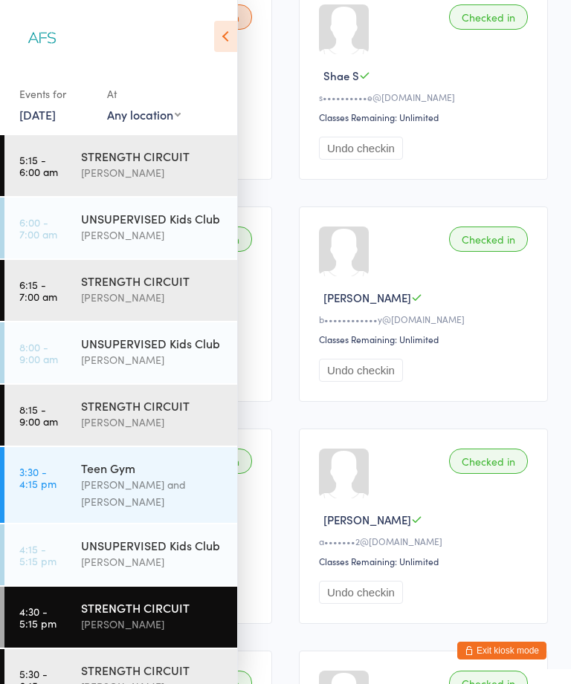
click at [149, 662] on div "STRENGTH CIRCUIT" at bounding box center [152, 670] width 143 height 16
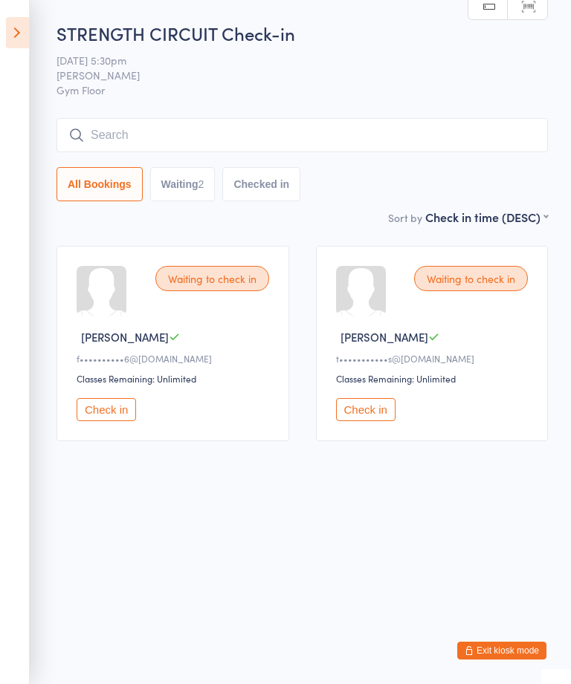
click at [120, 421] on button "Check in" at bounding box center [106, 409] width 59 height 23
click at [120, 416] on button "Check in" at bounding box center [106, 409] width 59 height 23
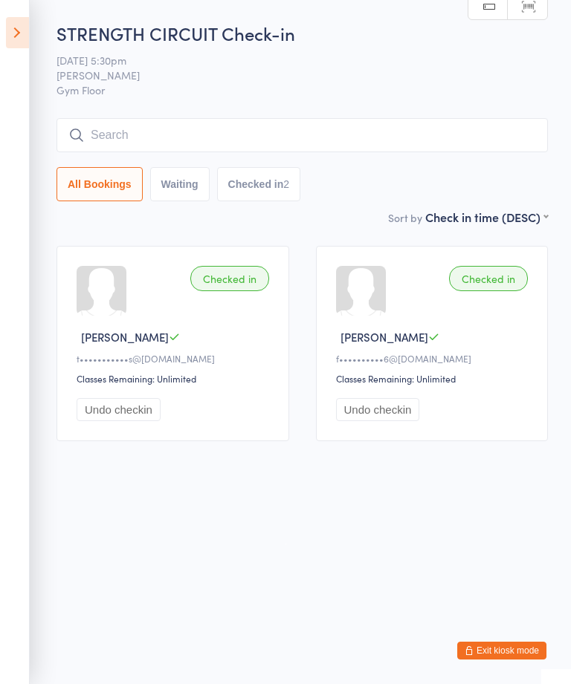
click at [180, 152] on input "search" at bounding box center [301, 135] width 491 height 34
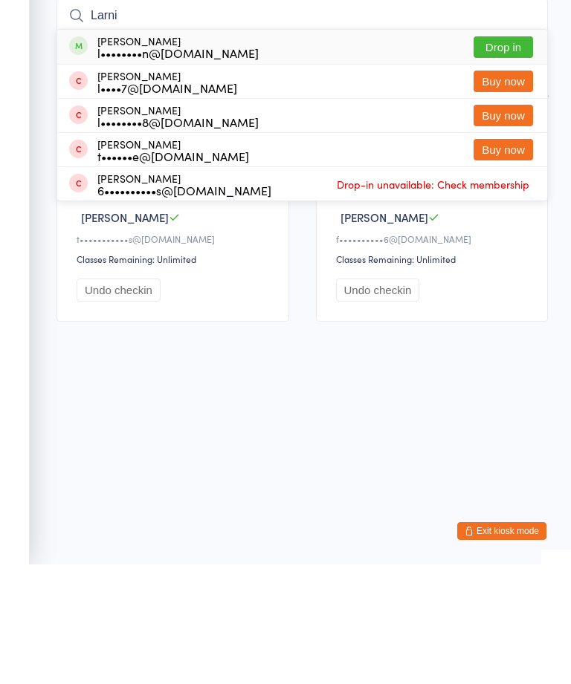
type input "Larni"
click at [522, 156] on button "Drop in" at bounding box center [502, 167] width 59 height 22
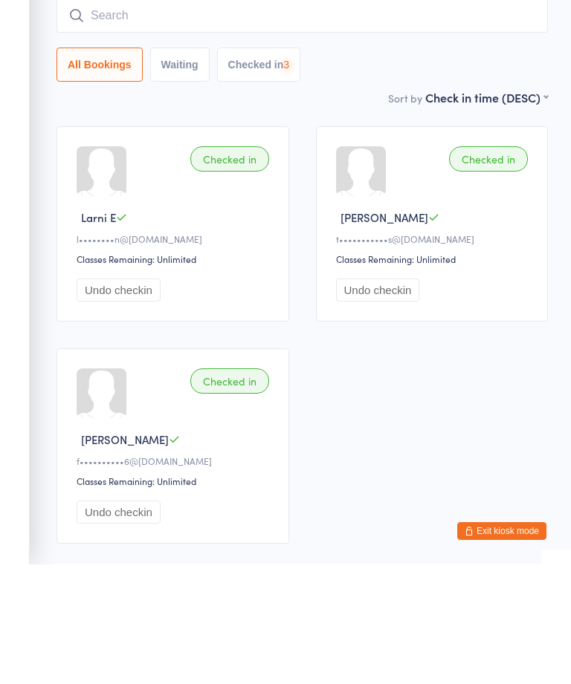
click at [254, 118] on input "search" at bounding box center [301, 135] width 491 height 34
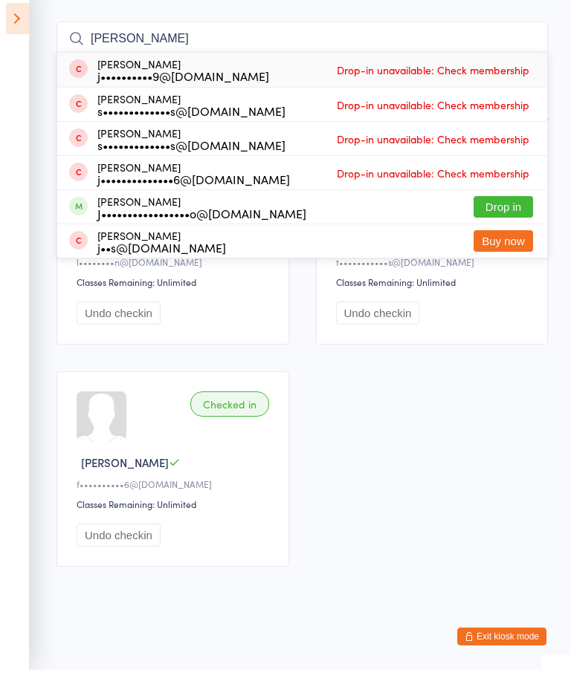
type input "Jen"
click at [515, 210] on button "Drop in" at bounding box center [502, 221] width 59 height 22
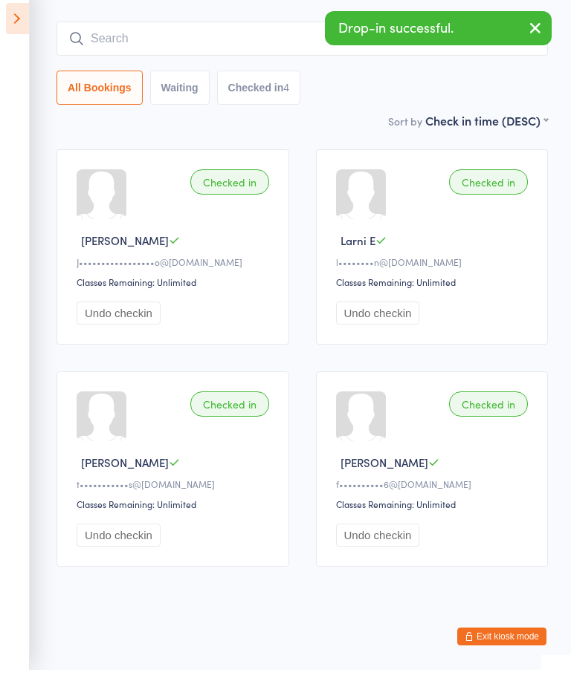
click at [22, 49] on aside "Events for 13 Aug, 2025 13 Aug, 2025 August 2025 Sun Mon Tue Wed Thu Fri Sat 31…" at bounding box center [15, 342] width 30 height 684
click at [7, 48] on aside "Events for 13 Aug, 2025 13 Aug, 2025 August 2025 Sun Mon Tue Wed Thu Fri Sat 31…" at bounding box center [15, 342] width 30 height 684
click at [8, 38] on aside "Events for 13 Aug, 2025 13 Aug, 2025 August 2025 Sun Mon Tue Wed Thu Fri Sat 31…" at bounding box center [15, 342] width 30 height 684
click at [17, 33] on icon at bounding box center [17, 32] width 23 height 31
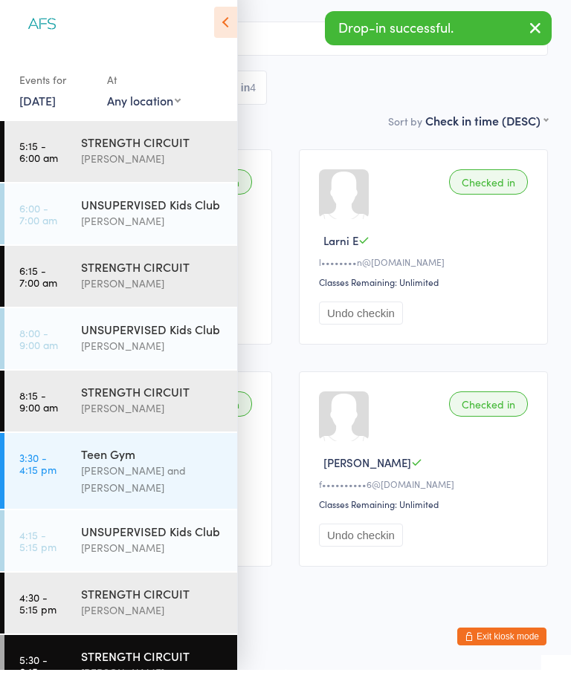
click at [137, 616] on div "[PERSON_NAME]" at bounding box center [152, 624] width 143 height 17
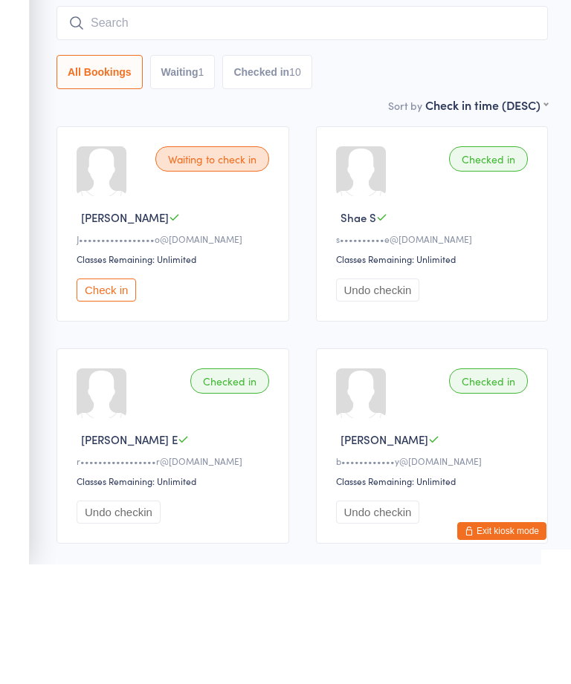
scroll to position [120, 0]
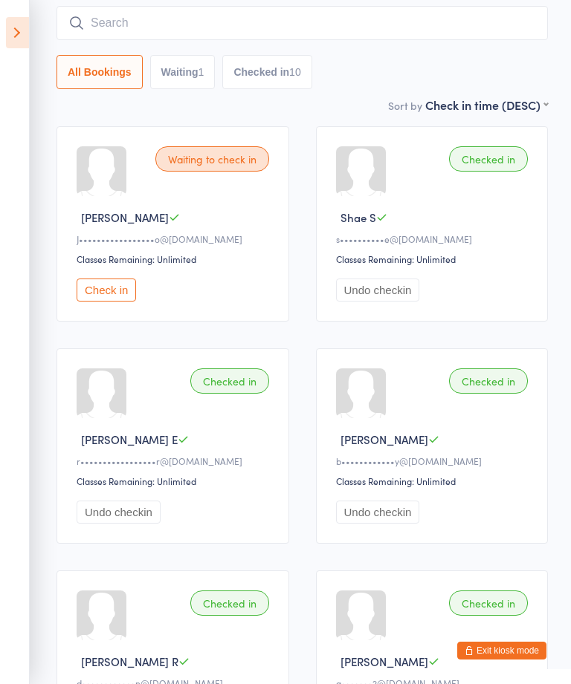
click at [199, 74] on div "1" at bounding box center [201, 72] width 6 height 12
select select "0"
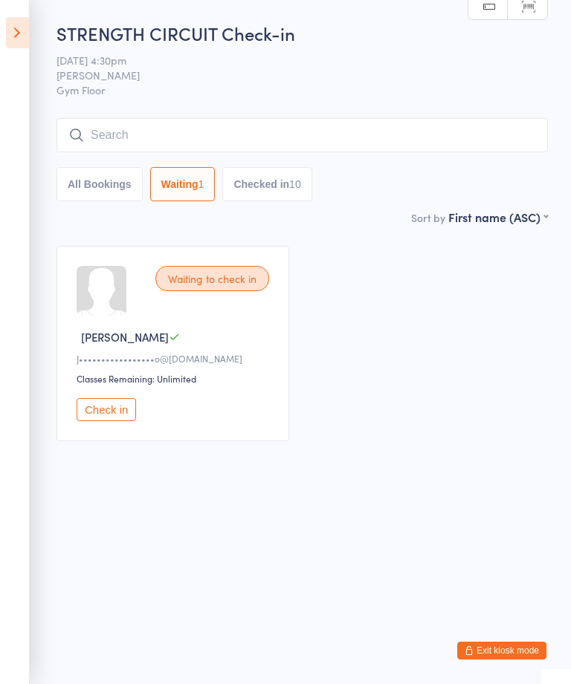
click at [514, 658] on button "Exit kiosk mode" at bounding box center [501, 651] width 89 height 18
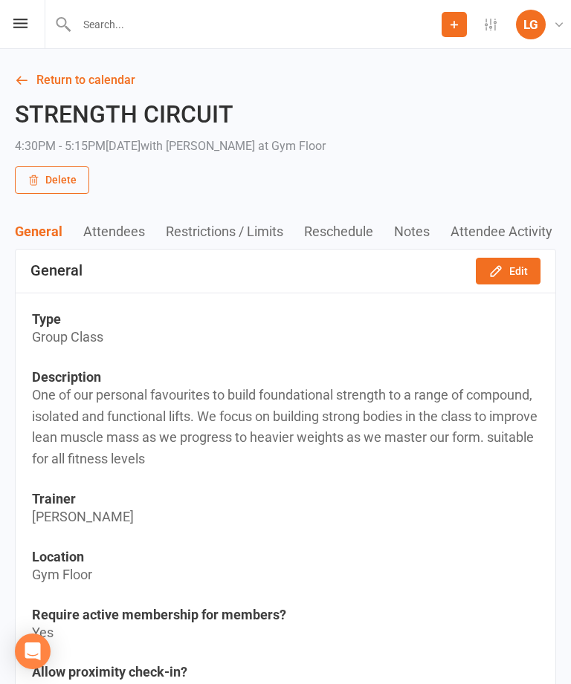
click at [111, 85] on link "Return to calendar" at bounding box center [285, 80] width 541 height 21
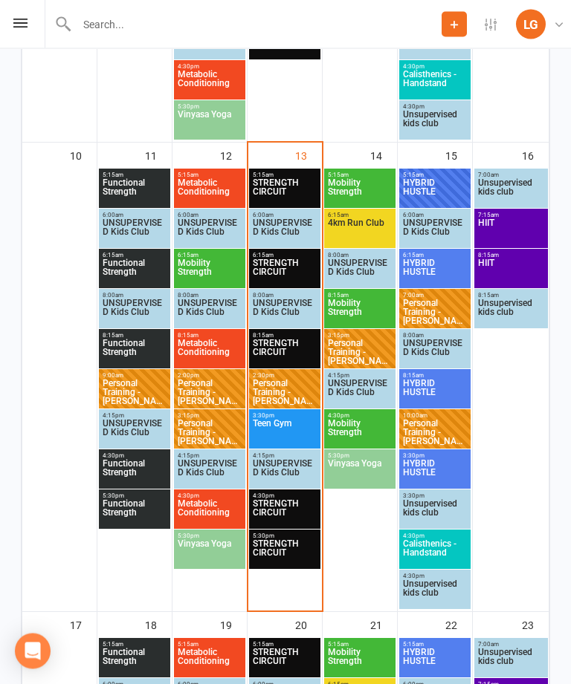
scroll to position [1126, 0]
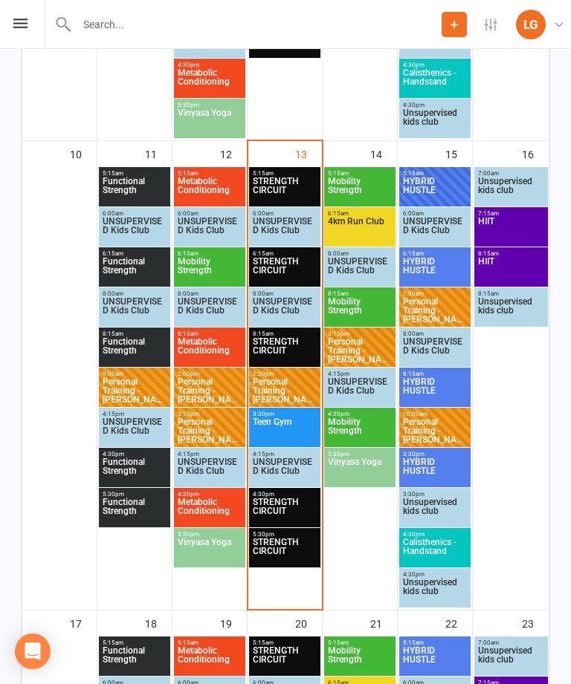
click at [301, 501] on span "STRENGTH CIRCUIT" at bounding box center [284, 511] width 65 height 27
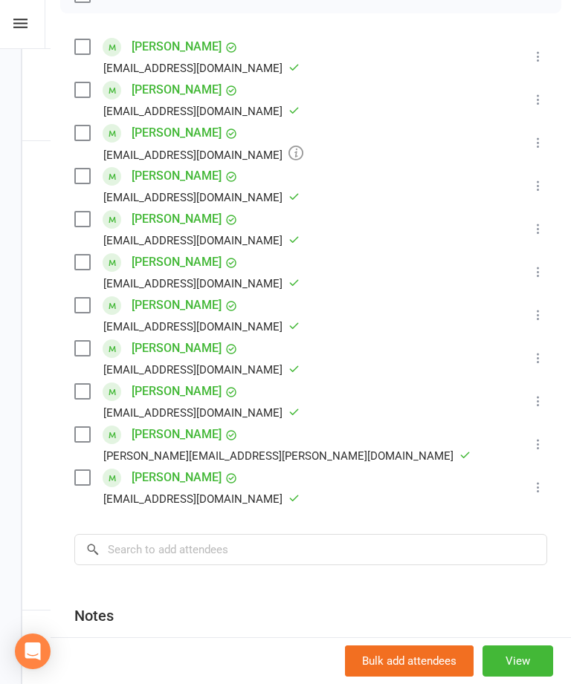
scroll to position [307, 0]
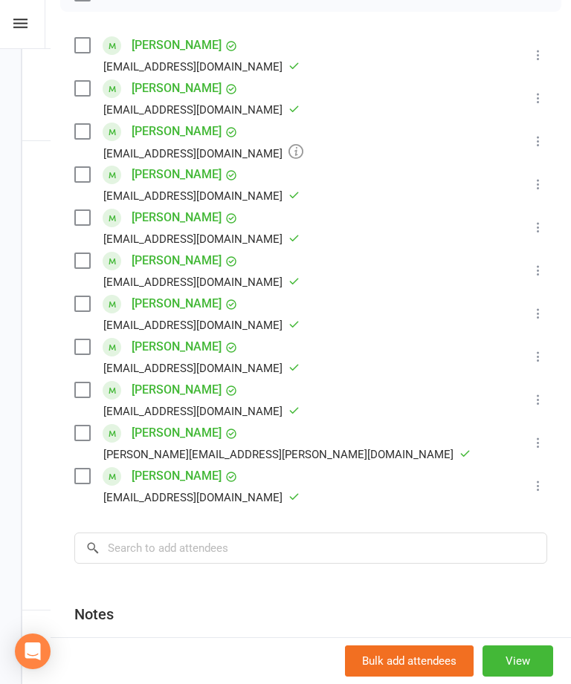
click at [541, 136] on icon at bounding box center [538, 141] width 15 height 15
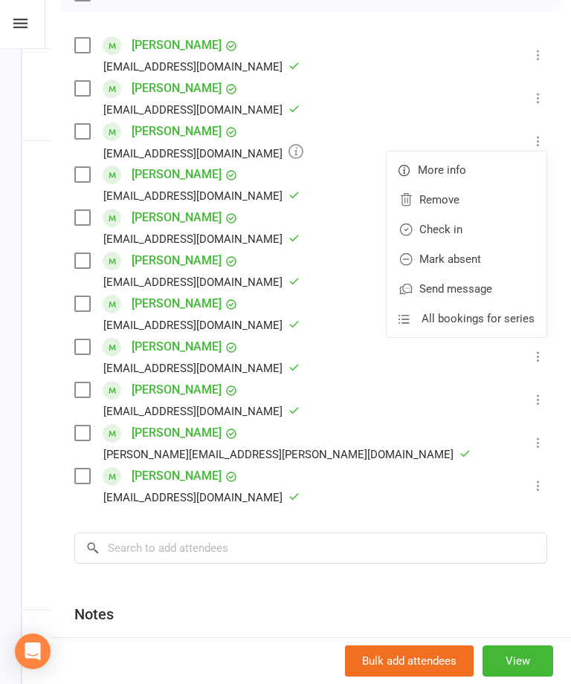
click at [481, 204] on link "Remove" at bounding box center [466, 200] width 160 height 30
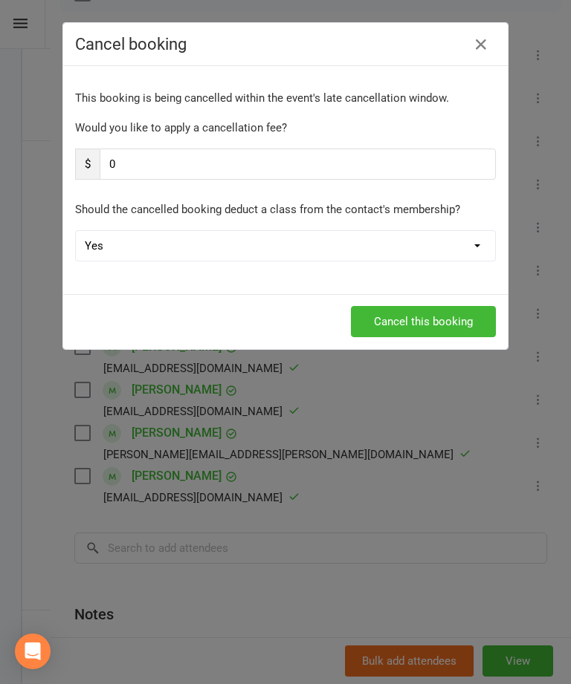
click at [442, 314] on button "Cancel this booking" at bounding box center [423, 321] width 145 height 31
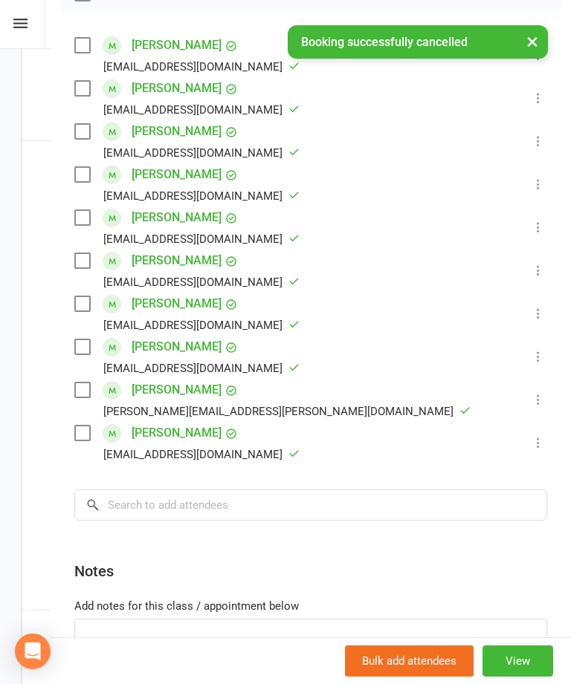
click at [532, 38] on button "×" at bounding box center [532, 41] width 27 height 32
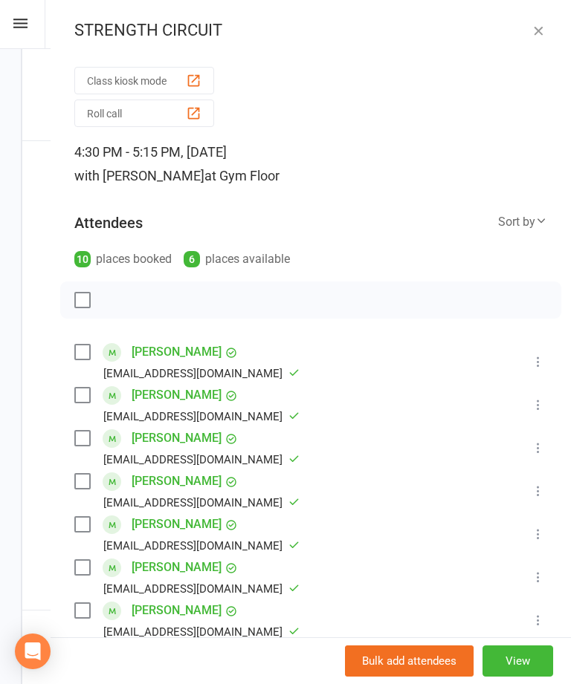
scroll to position [0, 0]
click at [544, 24] on icon "button" at bounding box center [538, 30] width 15 height 15
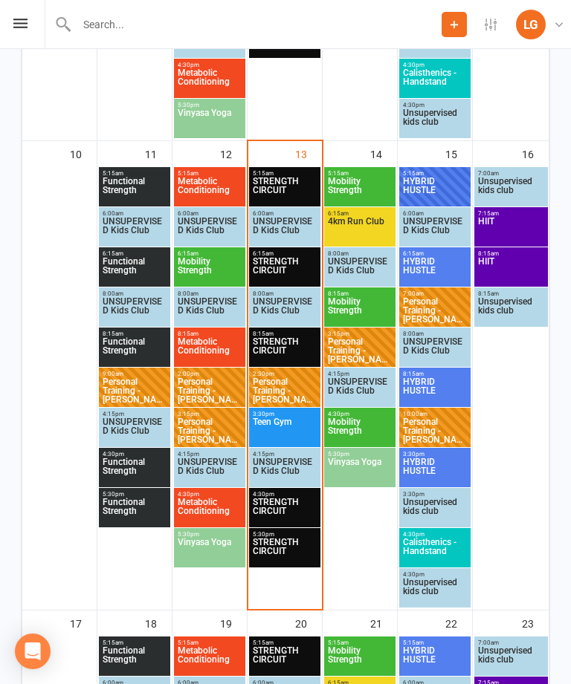
click at [288, 173] on span "5:15am - 6:00am" at bounding box center [284, 173] width 65 height 7
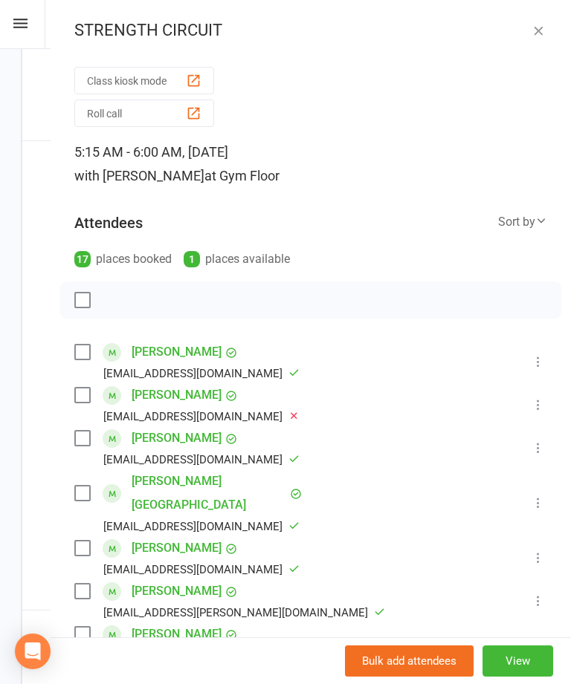
click at [544, 29] on icon "button" at bounding box center [538, 30] width 15 height 15
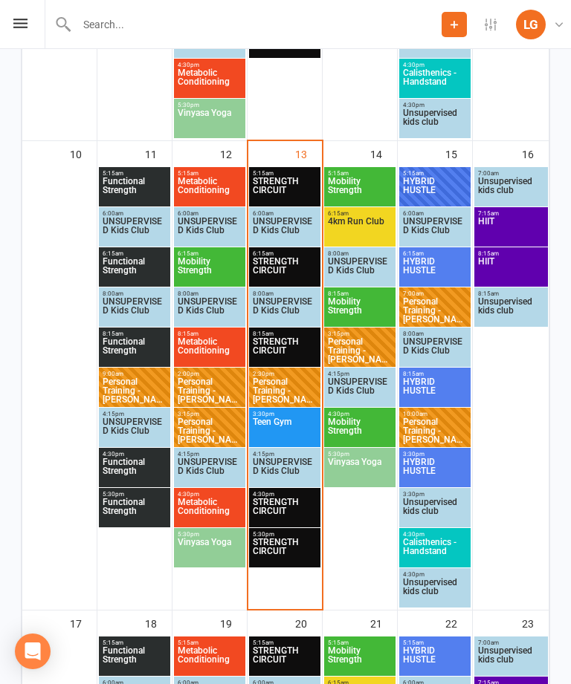
click at [291, 552] on span "STRENGTH CIRCUIT" at bounding box center [284, 551] width 65 height 27
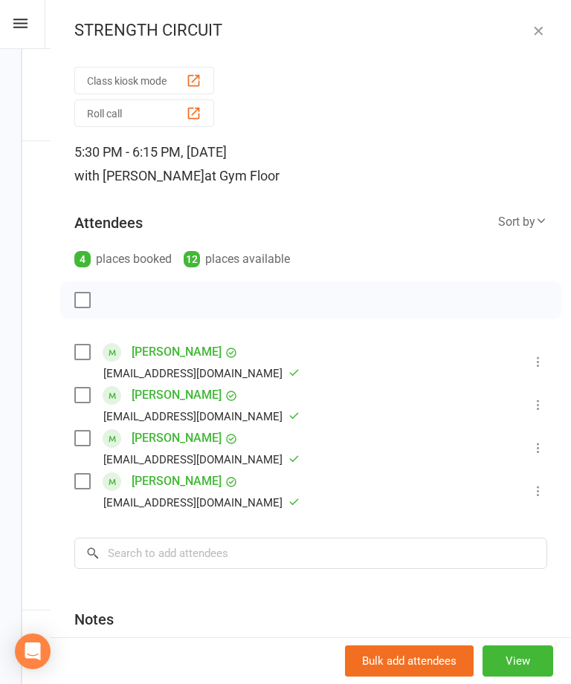
click at [543, 23] on icon "button" at bounding box center [538, 30] width 15 height 15
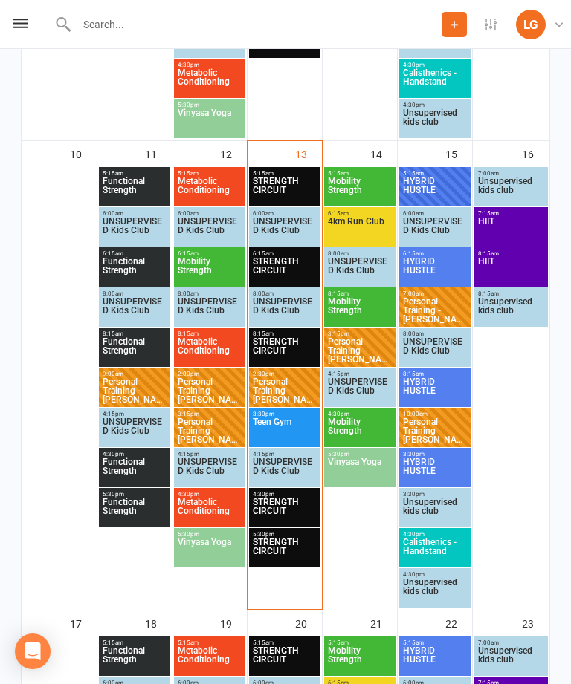
click at [285, 500] on span "STRENGTH CIRCUIT" at bounding box center [284, 511] width 65 height 27
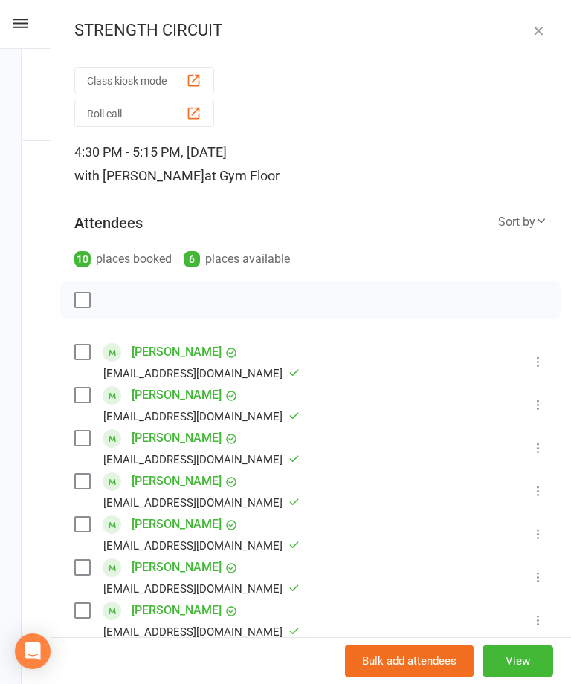
click at [539, 30] on icon "button" at bounding box center [538, 30] width 15 height 15
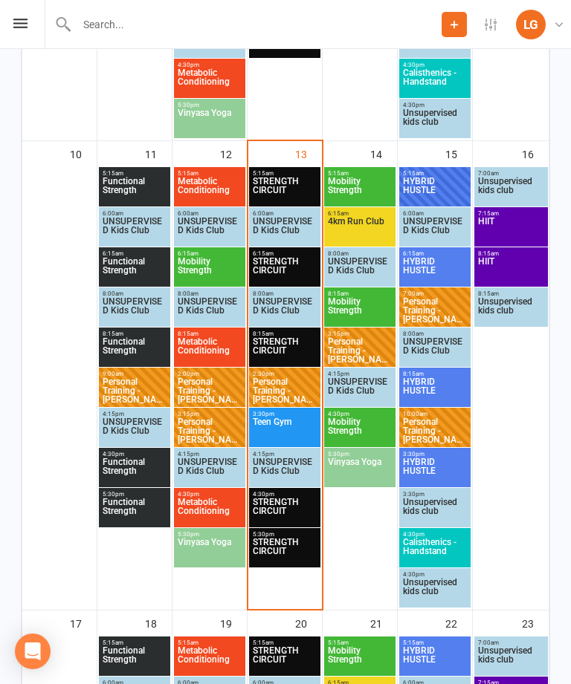
click at [276, 269] on span "STRENGTH CIRCUIT" at bounding box center [284, 270] width 65 height 27
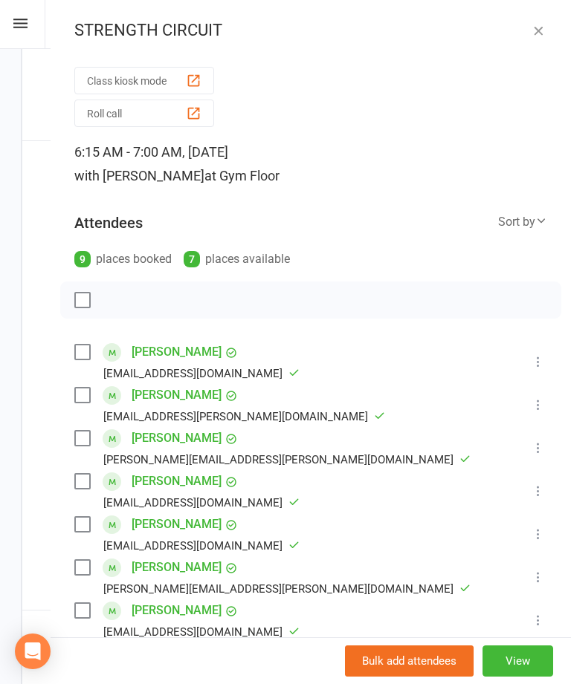
click at [537, 33] on icon "button" at bounding box center [538, 30] width 15 height 15
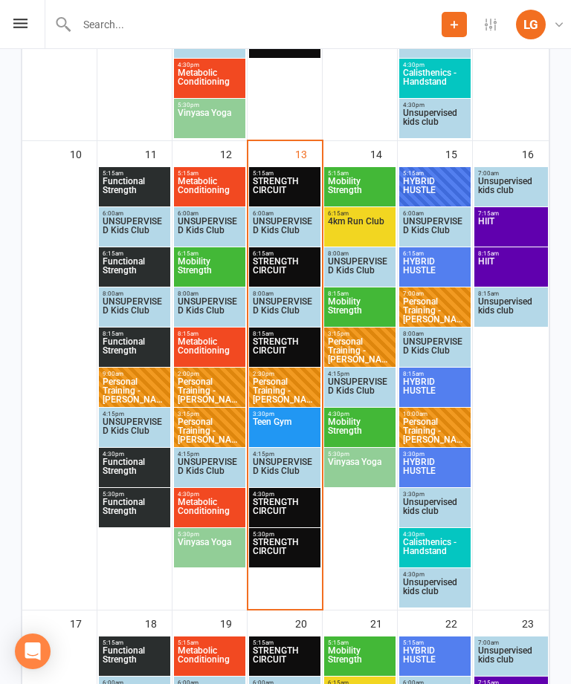
click at [287, 345] on span "STRENGTH CIRCUIT" at bounding box center [284, 350] width 65 height 27
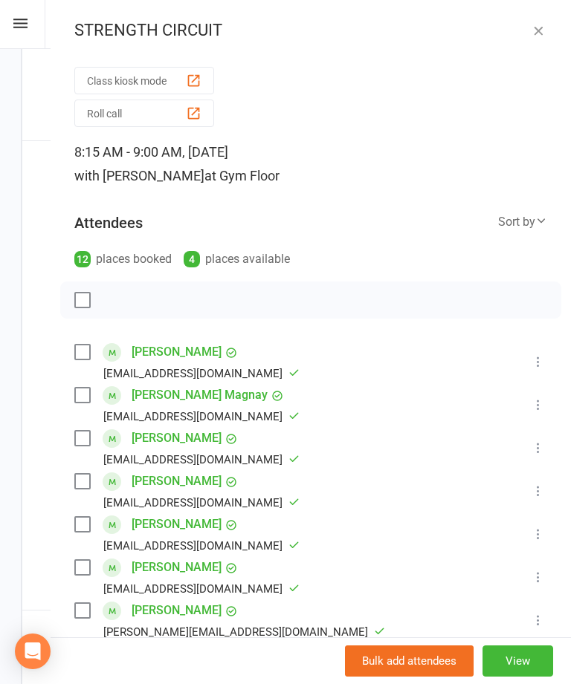
click at [540, 27] on icon "button" at bounding box center [538, 30] width 15 height 15
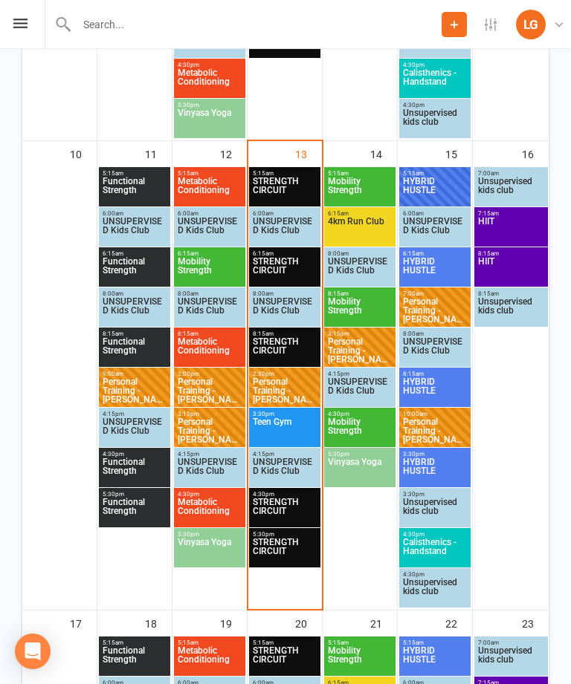
click at [369, 172] on span "5:15am - 6:00am" at bounding box center [359, 173] width 65 height 7
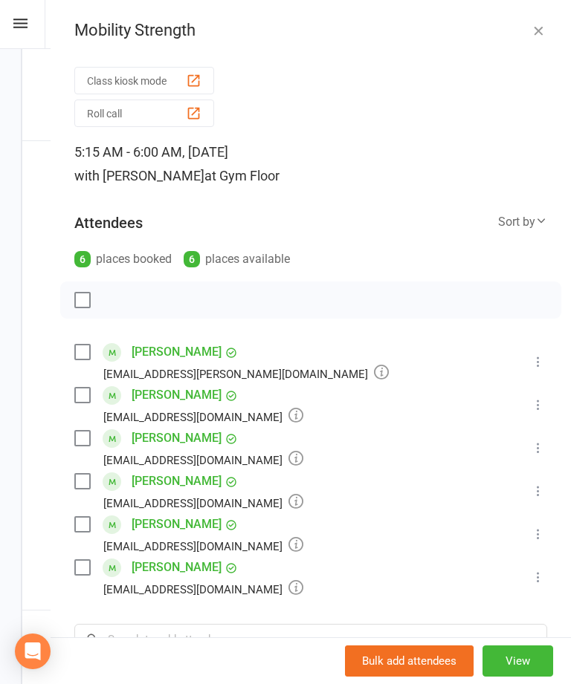
click at [539, 26] on icon "button" at bounding box center [538, 30] width 15 height 15
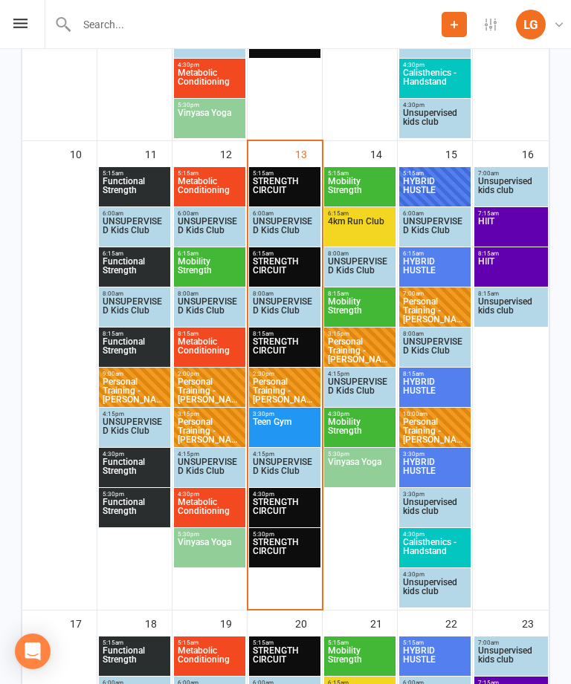
click at [363, 205] on div "5:15am - 6:00am Mobility Strength" at bounding box center [359, 186] width 71 height 39
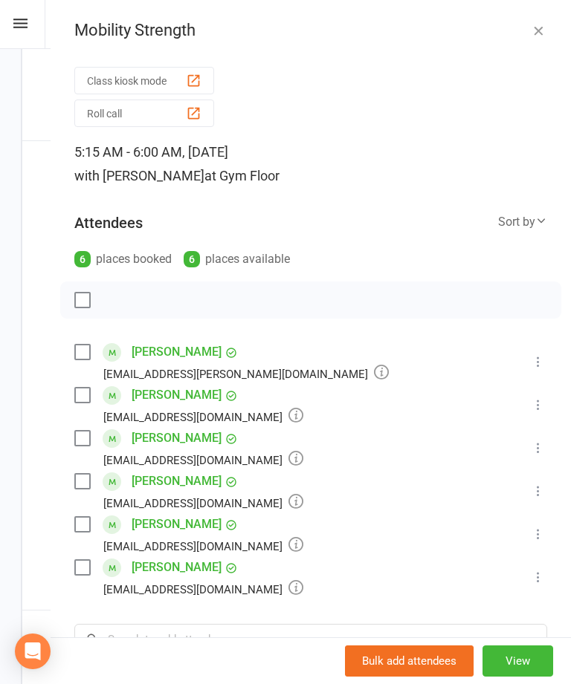
click at [545, 14] on div "Mobility Strength Class kiosk mode Roll call 5:15 AM - 6:00 AM, [DATE] with [PE…" at bounding box center [311, 342] width 520 height 684
click at [534, 33] on icon "button" at bounding box center [538, 30] width 15 height 15
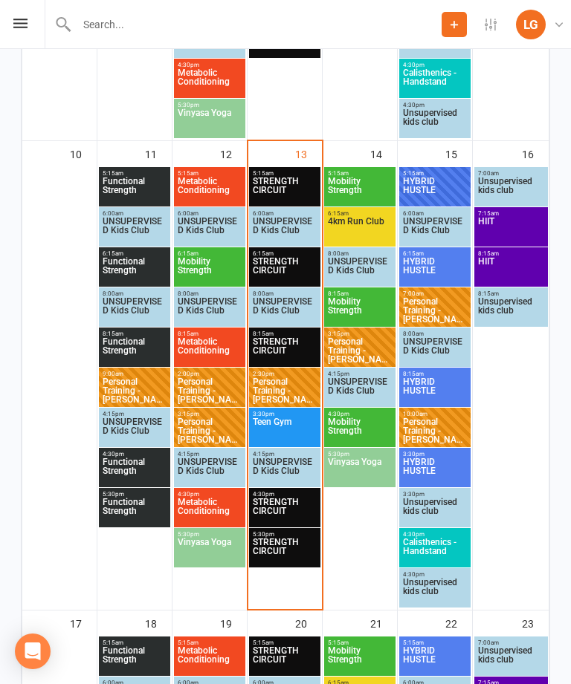
click at [372, 226] on span "4km Run Club" at bounding box center [359, 230] width 65 height 27
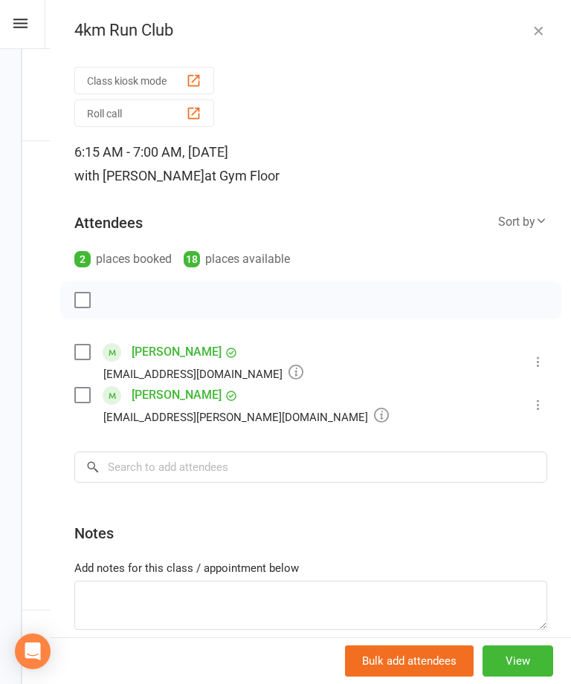
click at [541, 33] on icon "button" at bounding box center [538, 30] width 15 height 15
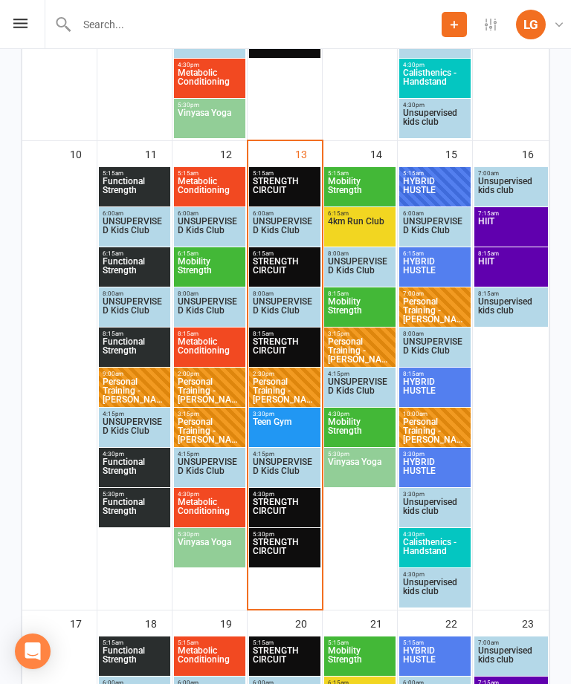
click at [364, 298] on span "Mobility Strength" at bounding box center [359, 310] width 65 height 27
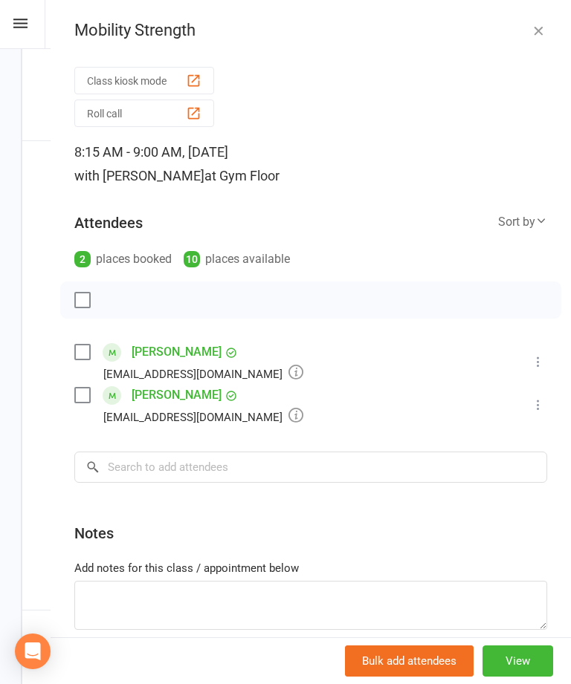
click at [535, 28] on icon "button" at bounding box center [538, 30] width 15 height 15
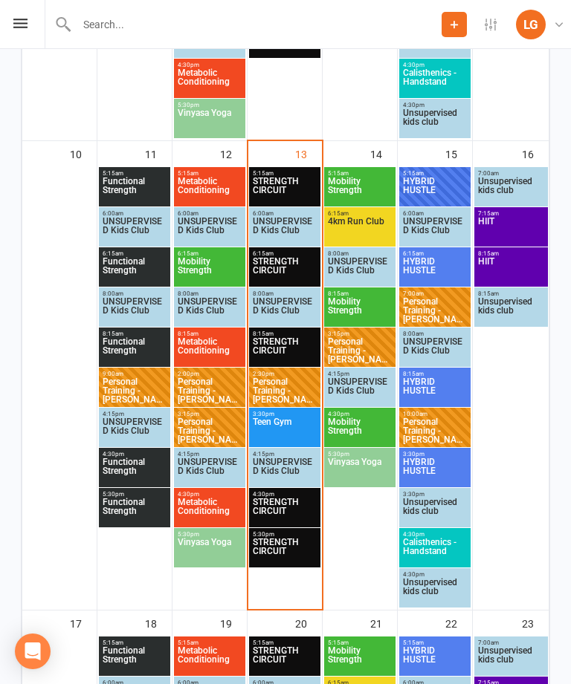
click at [372, 335] on span "3:15pm - 4:15pm" at bounding box center [359, 334] width 65 height 7
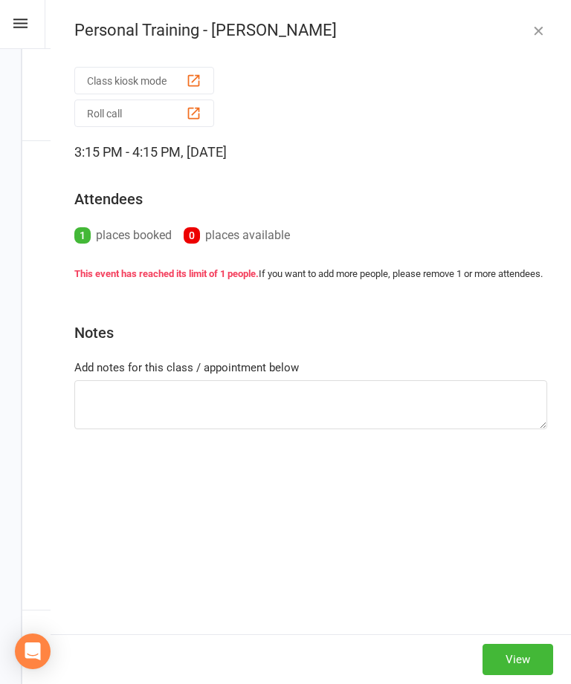
click at [542, 33] on icon "button" at bounding box center [538, 30] width 15 height 15
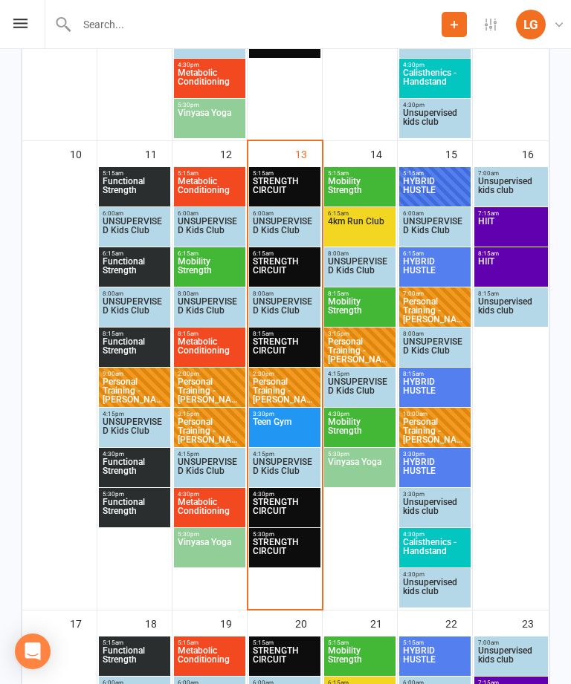
click at [369, 423] on span "Mobility Strength" at bounding box center [359, 431] width 65 height 27
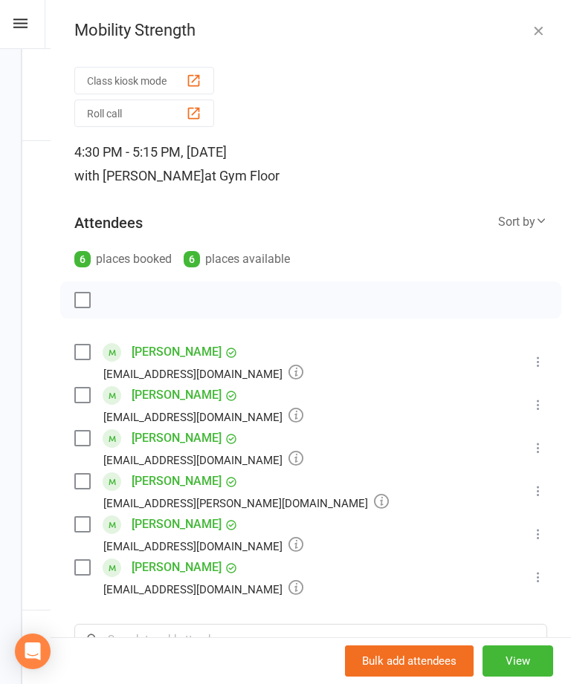
click at [546, 27] on button "button" at bounding box center [538, 31] width 18 height 18
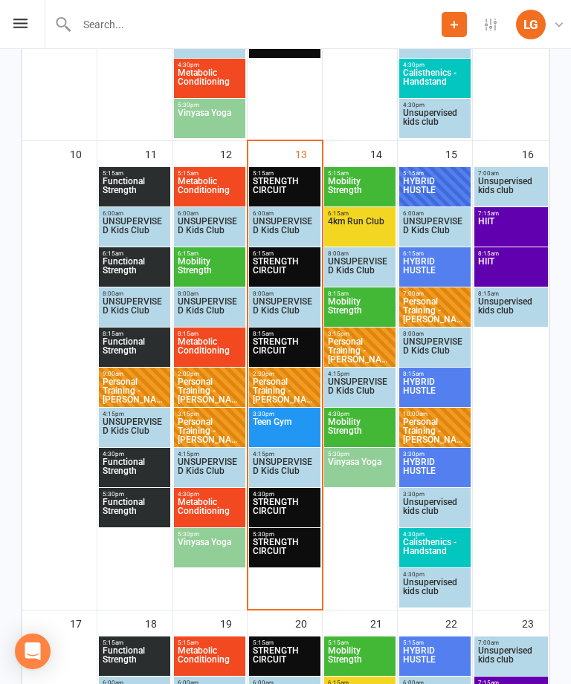
click at [367, 459] on span "Vinyasa Yoga" at bounding box center [359, 471] width 65 height 27
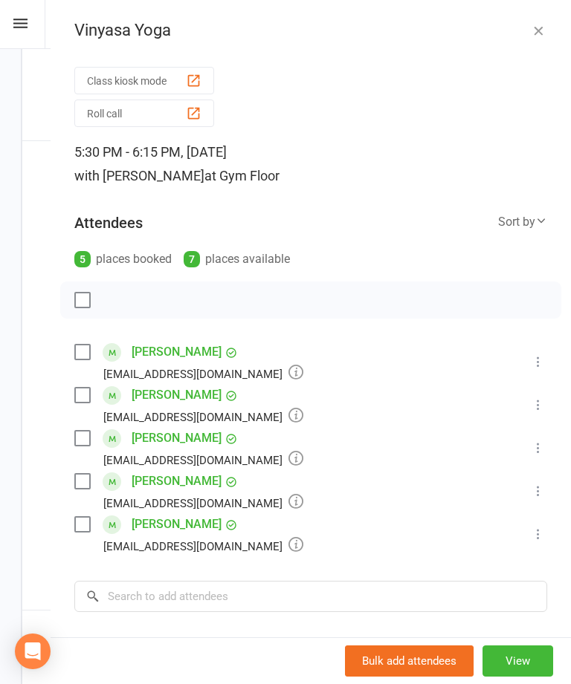
click at [542, 30] on icon "button" at bounding box center [538, 30] width 15 height 15
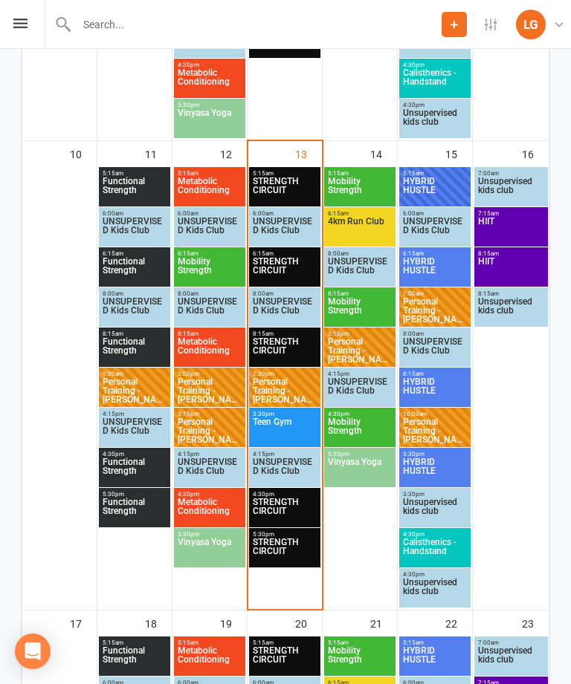
click at [434, 204] on div "5:15am - 6:00am HYBRID HUSTLE FULL" at bounding box center [434, 186] width 71 height 39
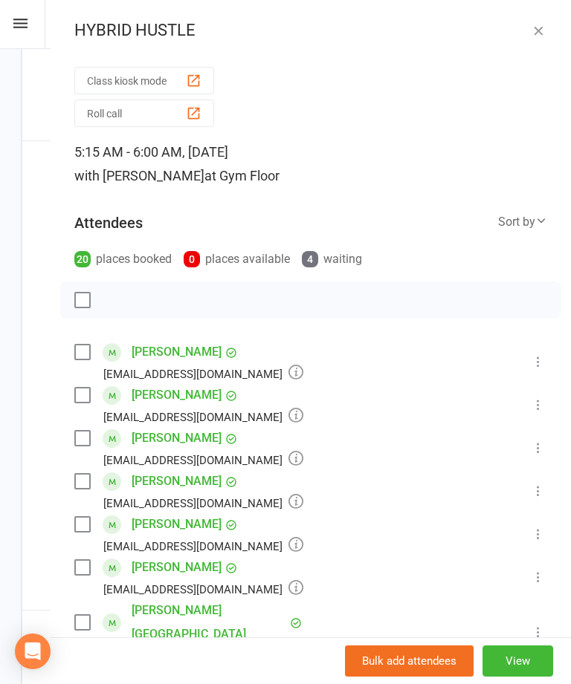
click at [532, 30] on icon "button" at bounding box center [538, 30] width 15 height 15
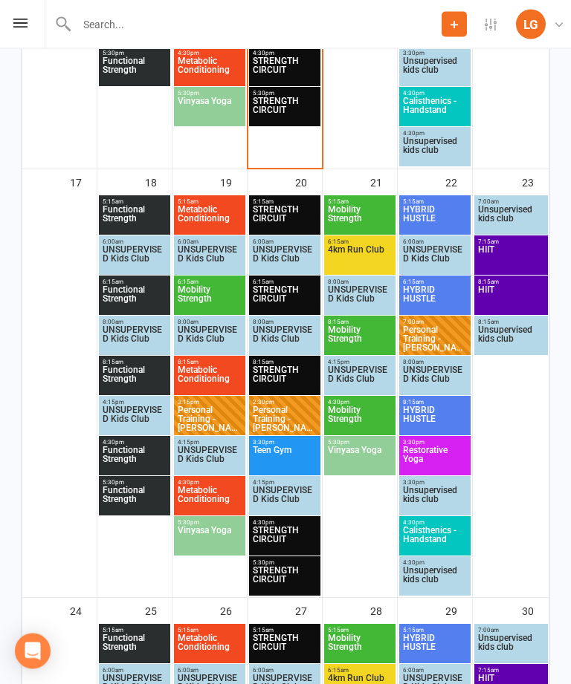
click at [444, 212] on span "HYBRID HUSTLE" at bounding box center [434, 219] width 65 height 27
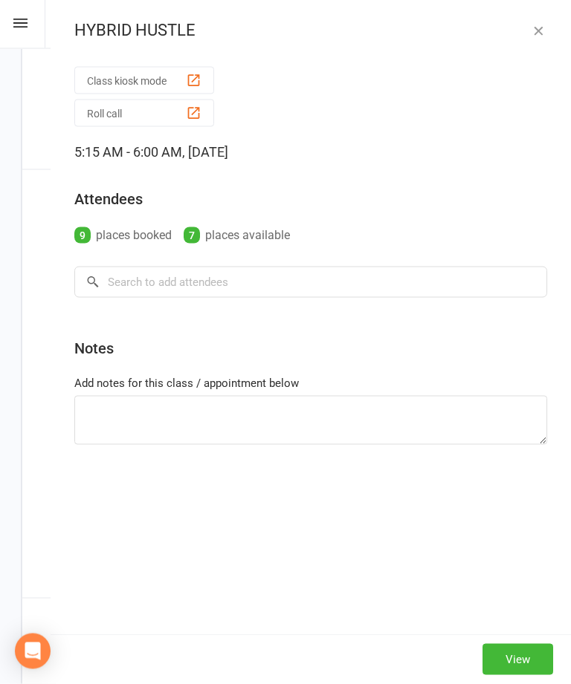
scroll to position [1567, 0]
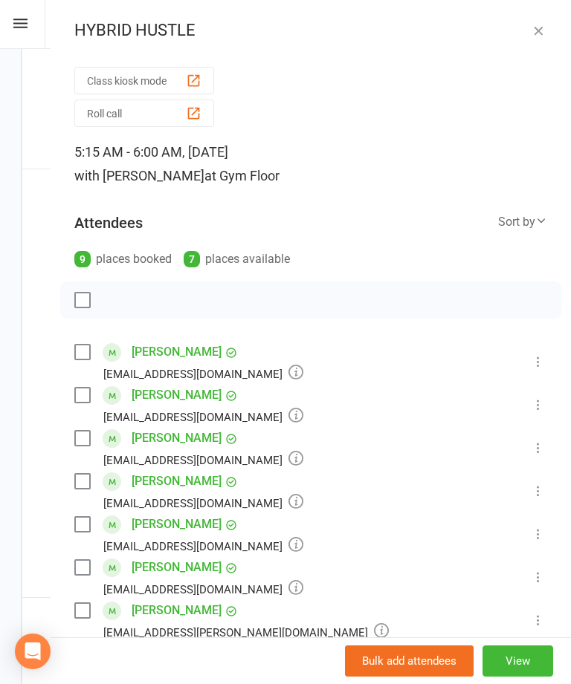
click at [540, 22] on button "button" at bounding box center [538, 31] width 18 height 18
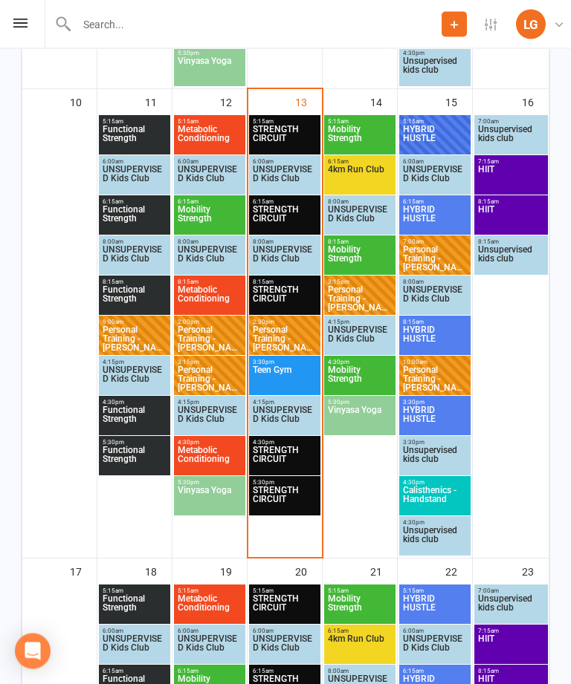
scroll to position [1178, 0]
